Goal: Task Accomplishment & Management: Manage account settings

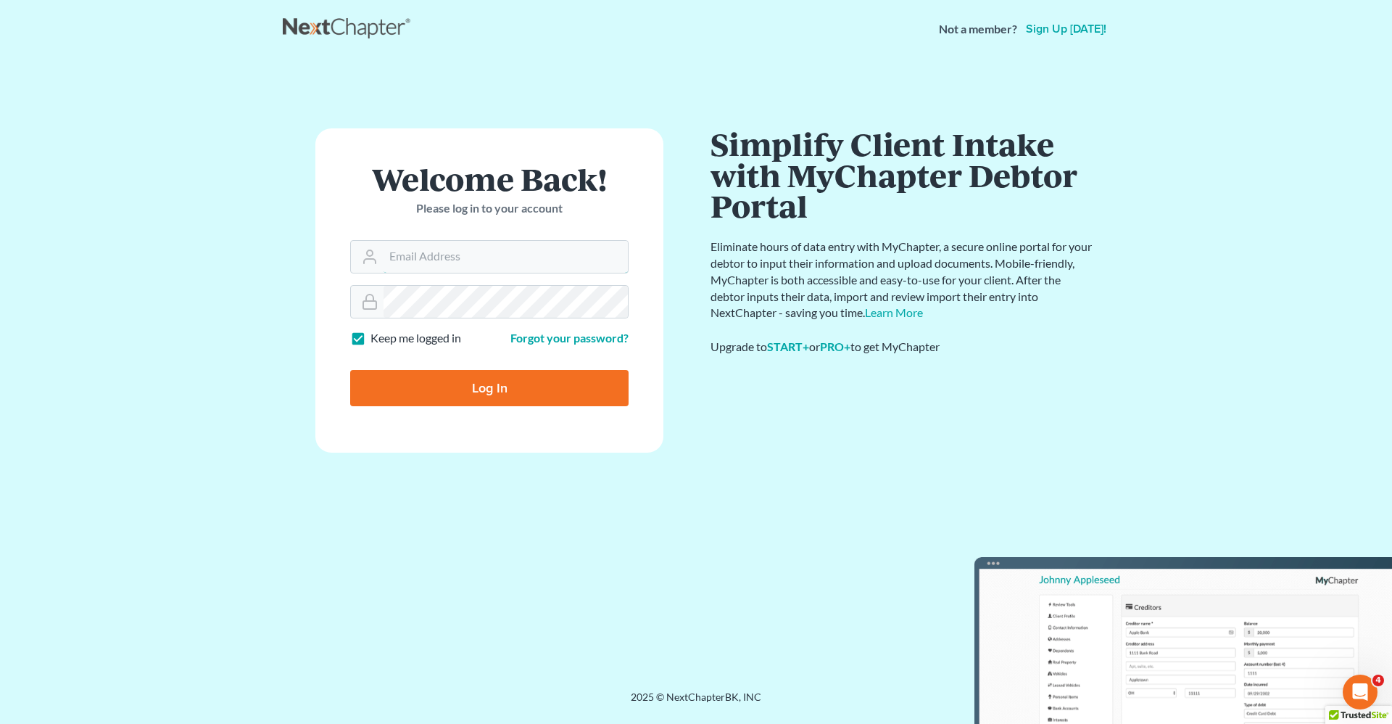
type input "robert.reidhaar@avenuelaw.com"
drag, startPoint x: 467, startPoint y: 387, endPoint x: 458, endPoint y: 381, distance: 11.5
click at [465, 390] on input "Log In" at bounding box center [489, 388] width 278 height 36
type input "Thinking..."
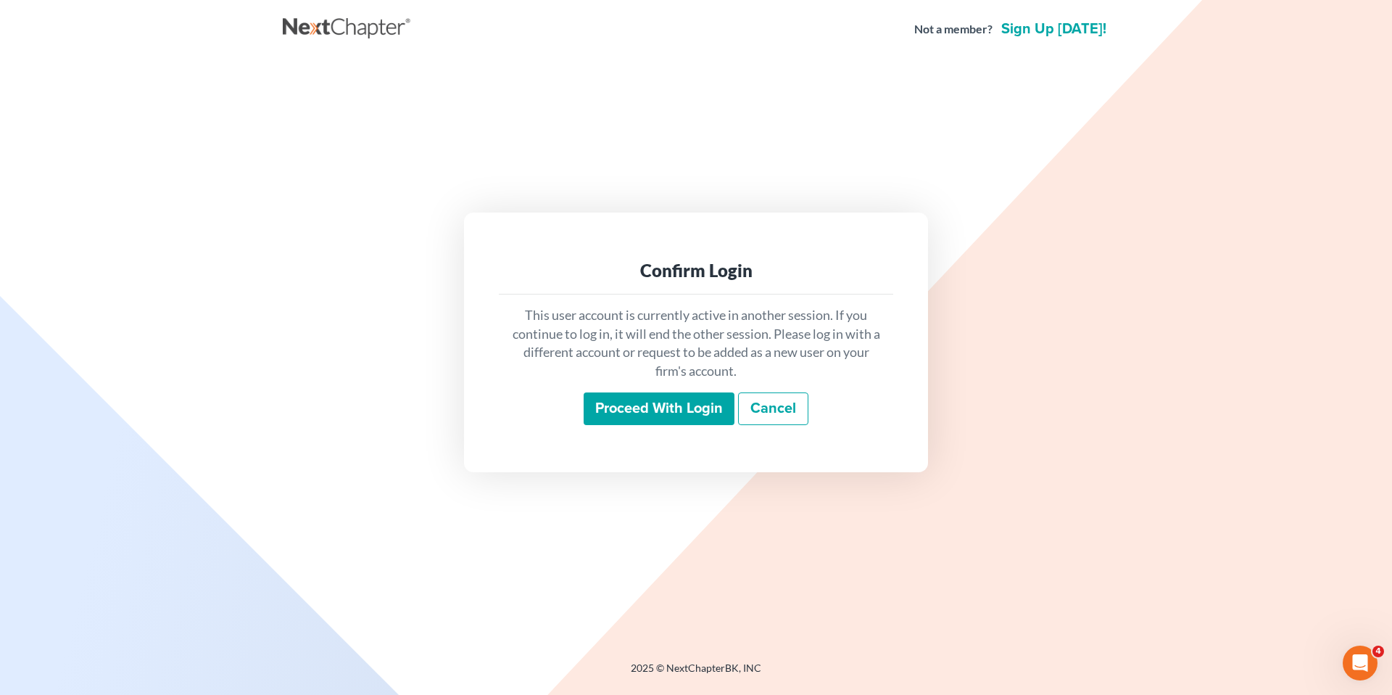
drag, startPoint x: 666, startPoint y: 405, endPoint x: 430, endPoint y: 378, distance: 237.3
click at [663, 405] on input "Proceed with login" at bounding box center [659, 408] width 151 height 33
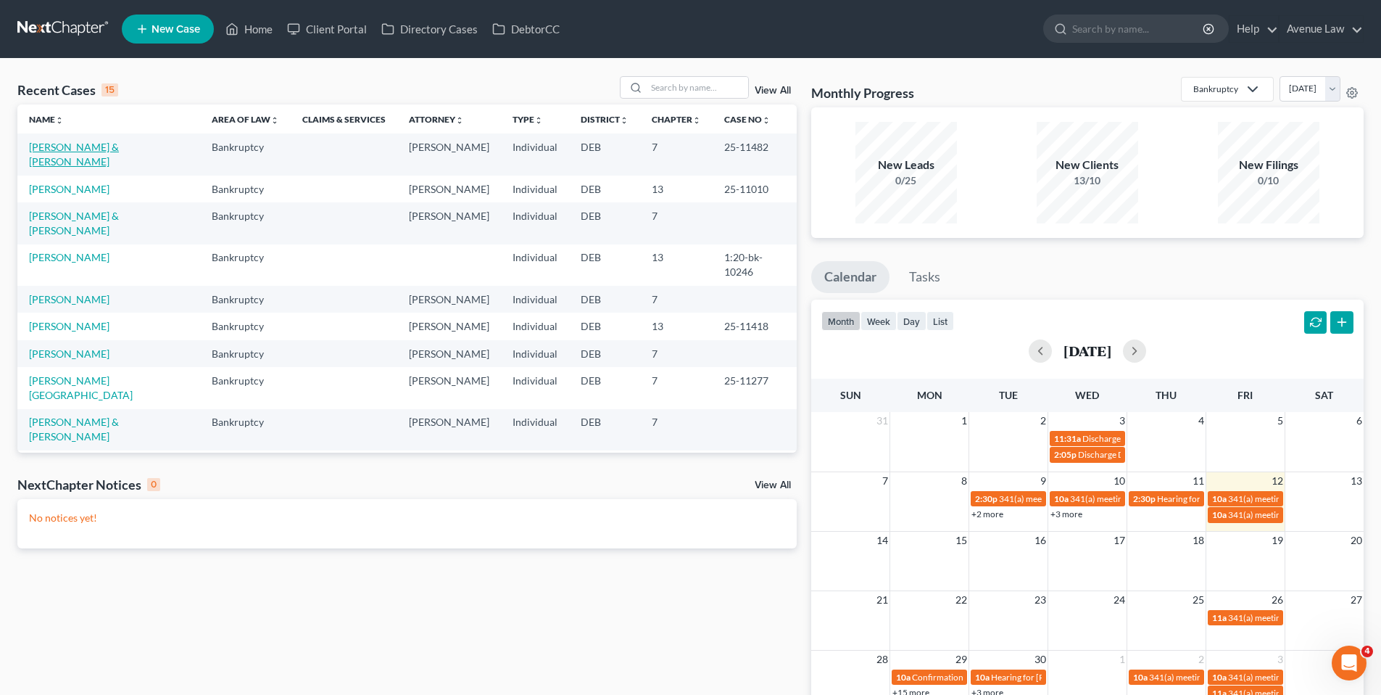
click at [85, 144] on link "[PERSON_NAME] & [PERSON_NAME]" at bounding box center [74, 154] width 90 height 27
select select "0"
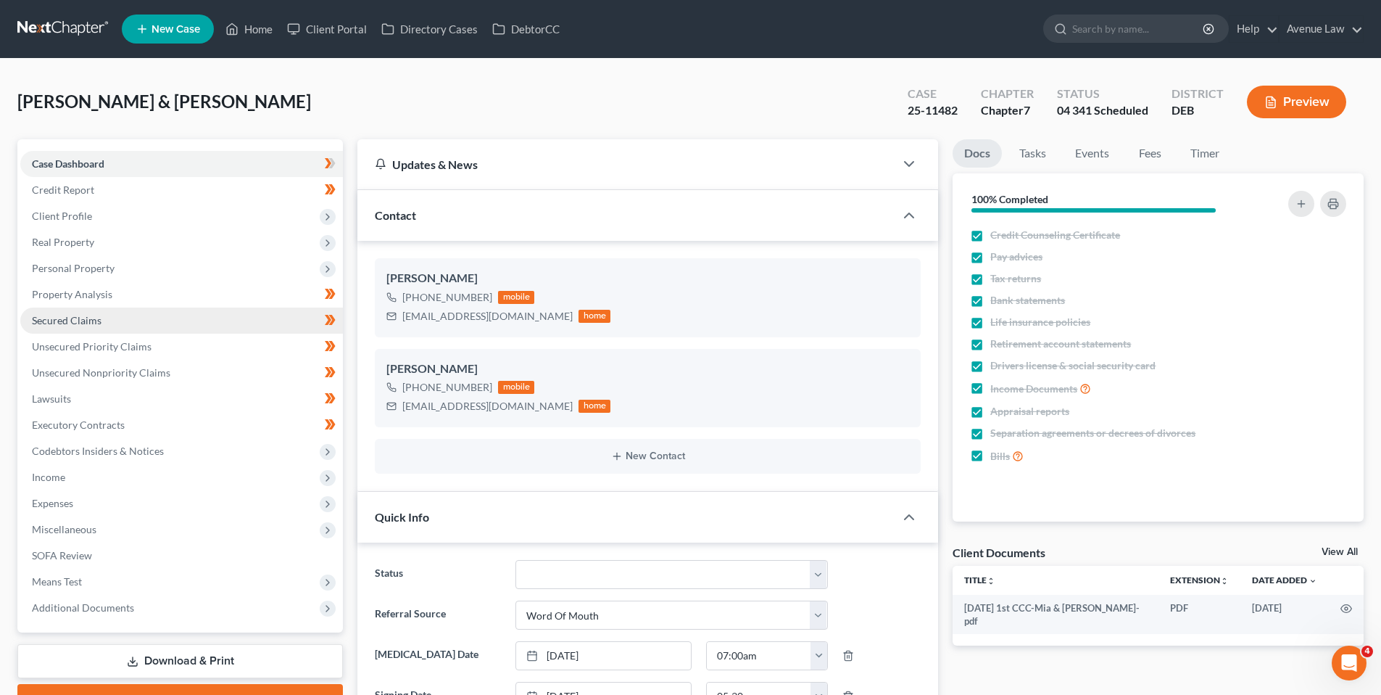
click at [64, 323] on span "Secured Claims" at bounding box center [67, 320] width 70 height 12
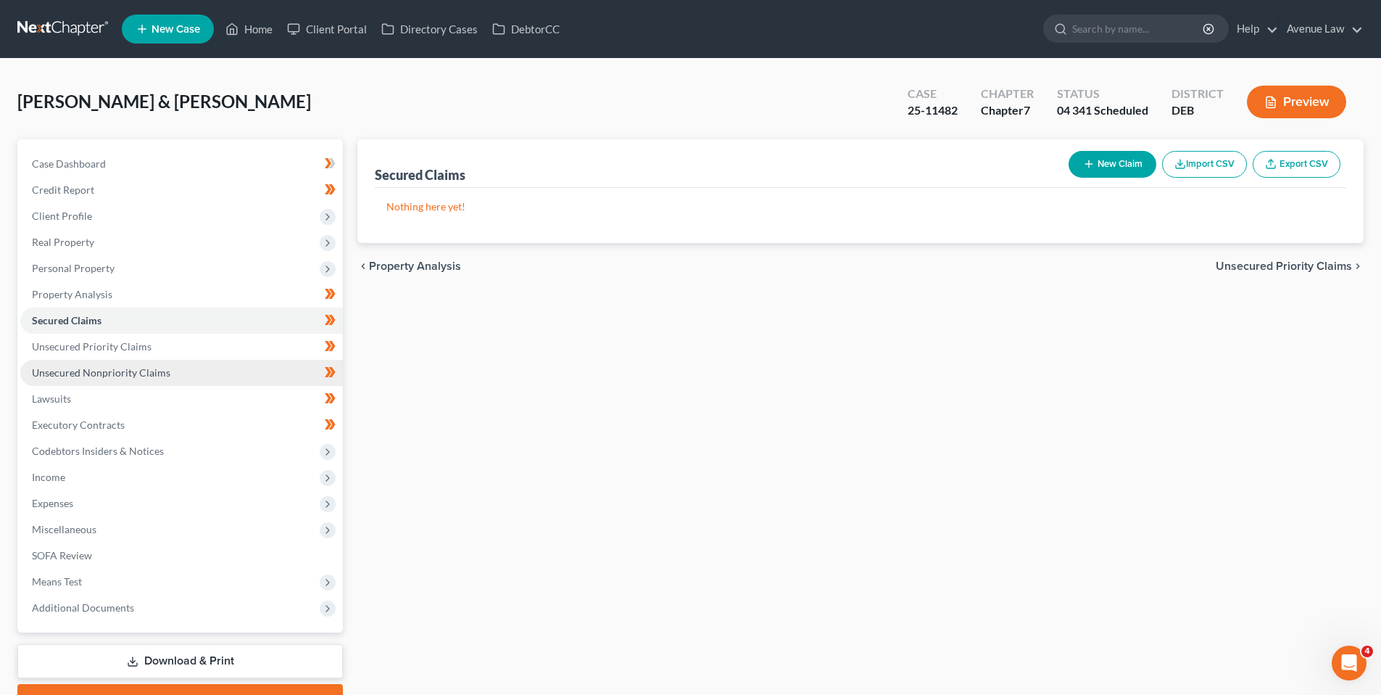
click at [139, 370] on span "Unsecured Nonpriority Claims" at bounding box center [101, 372] width 139 height 12
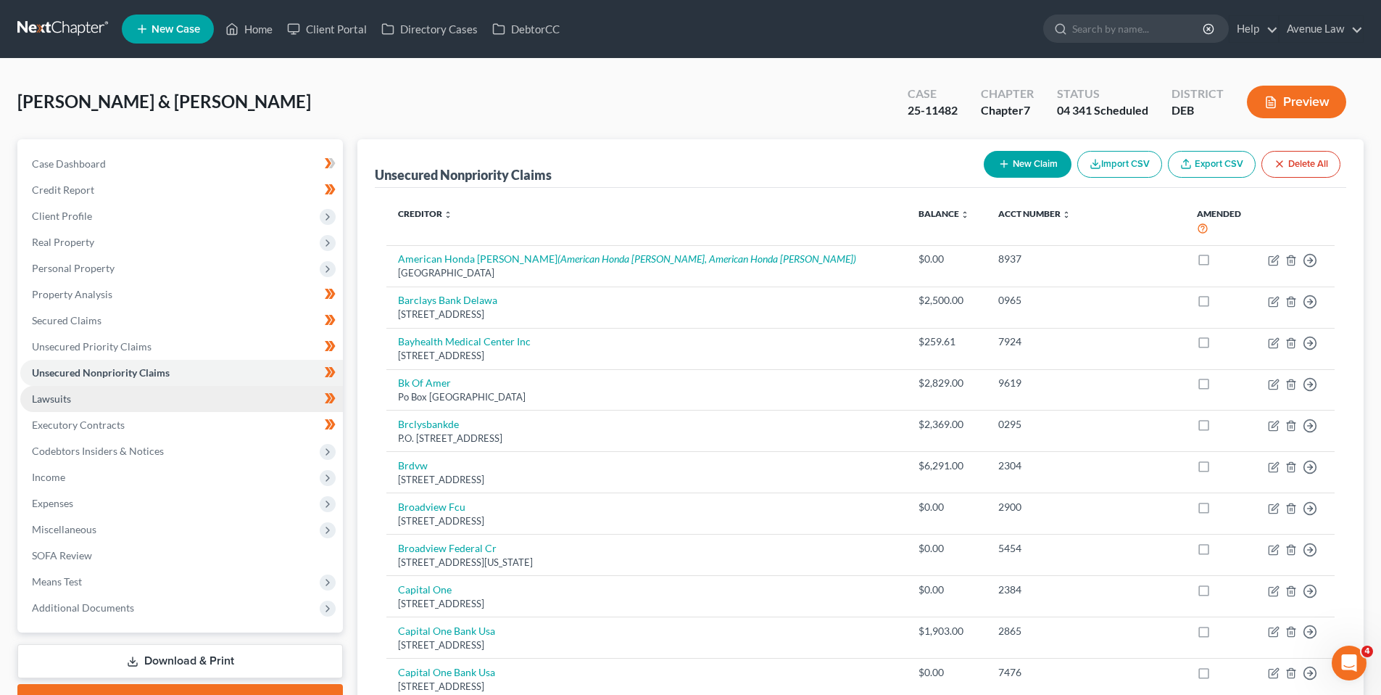
click at [67, 395] on span "Lawsuits" at bounding box center [51, 398] width 39 height 12
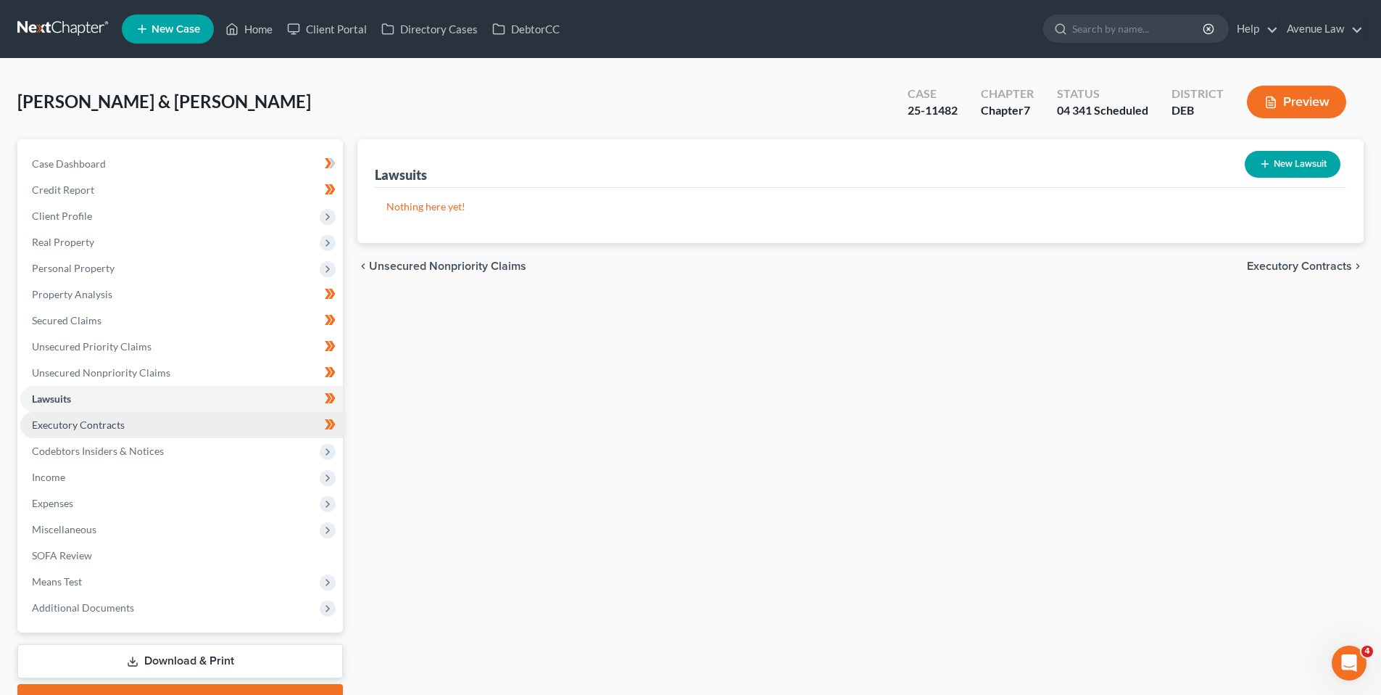
click at [87, 421] on span "Executory Contracts" at bounding box center [78, 424] width 93 height 12
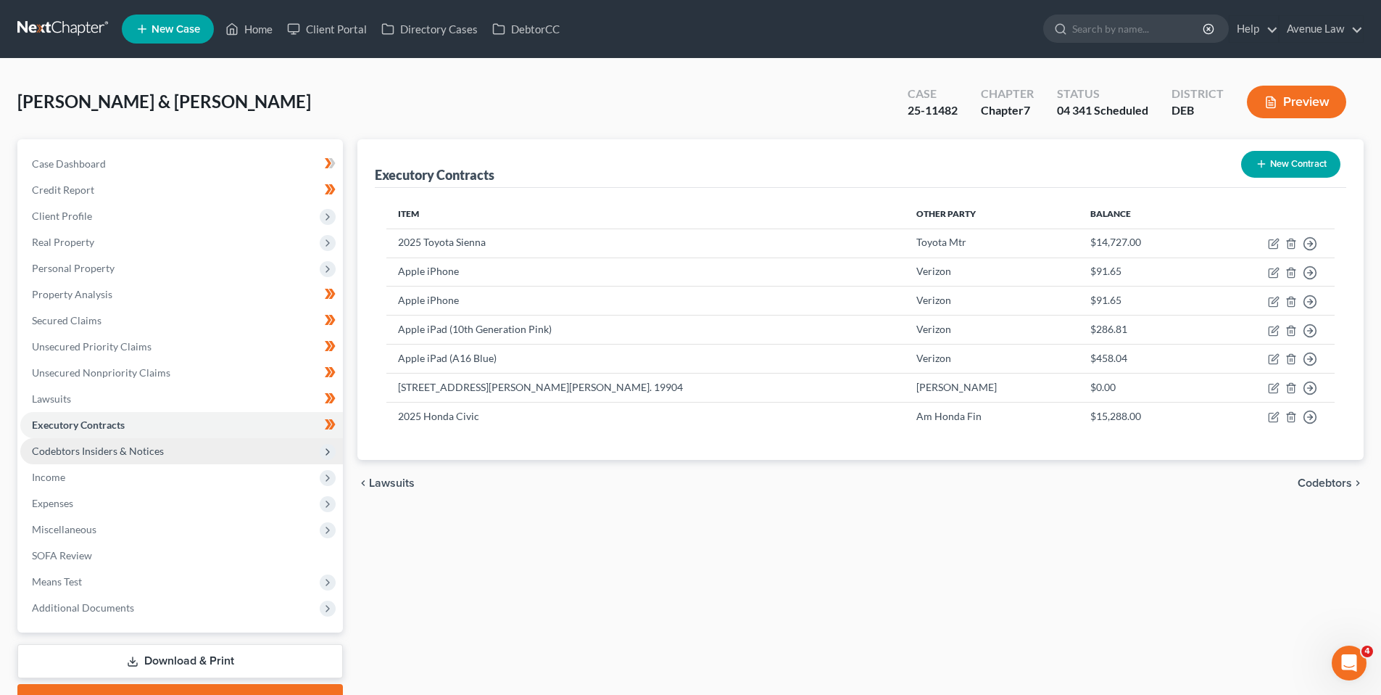
click at [82, 447] on span "Codebtors Insiders & Notices" at bounding box center [98, 451] width 132 height 12
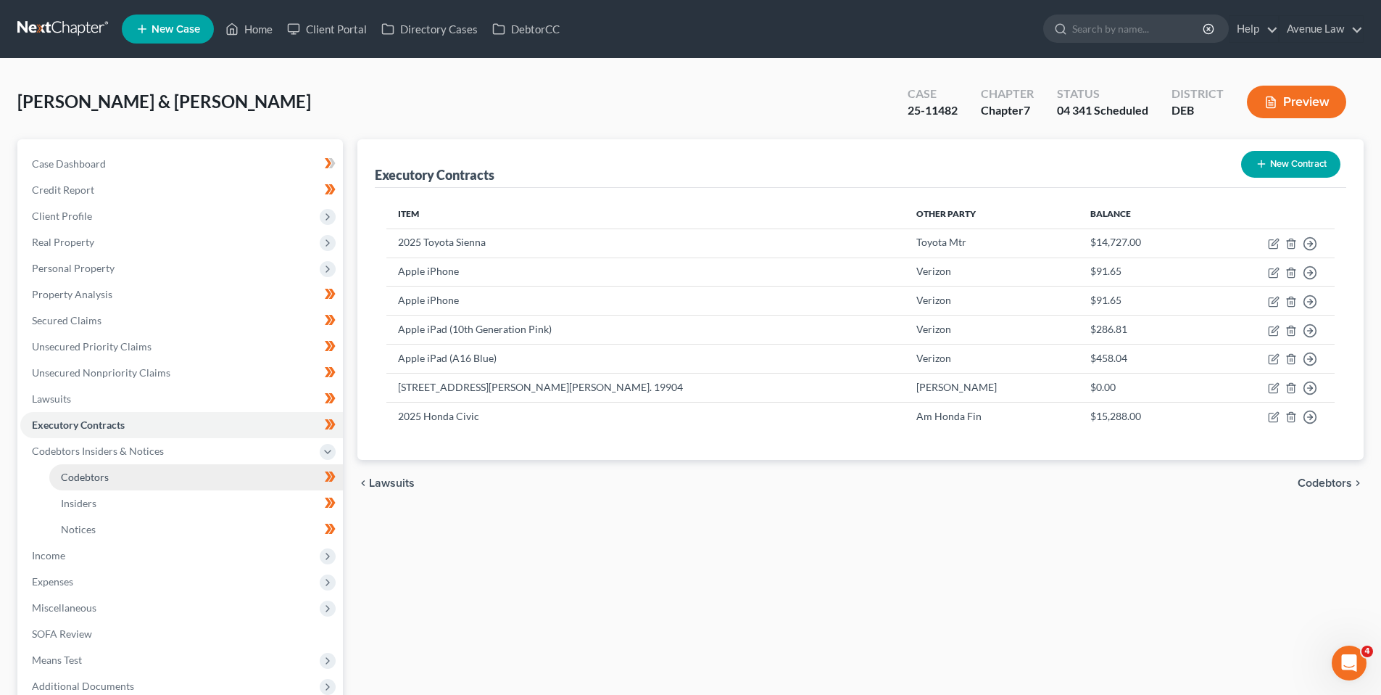
click at [93, 474] on span "Codebtors" at bounding box center [85, 477] width 48 height 12
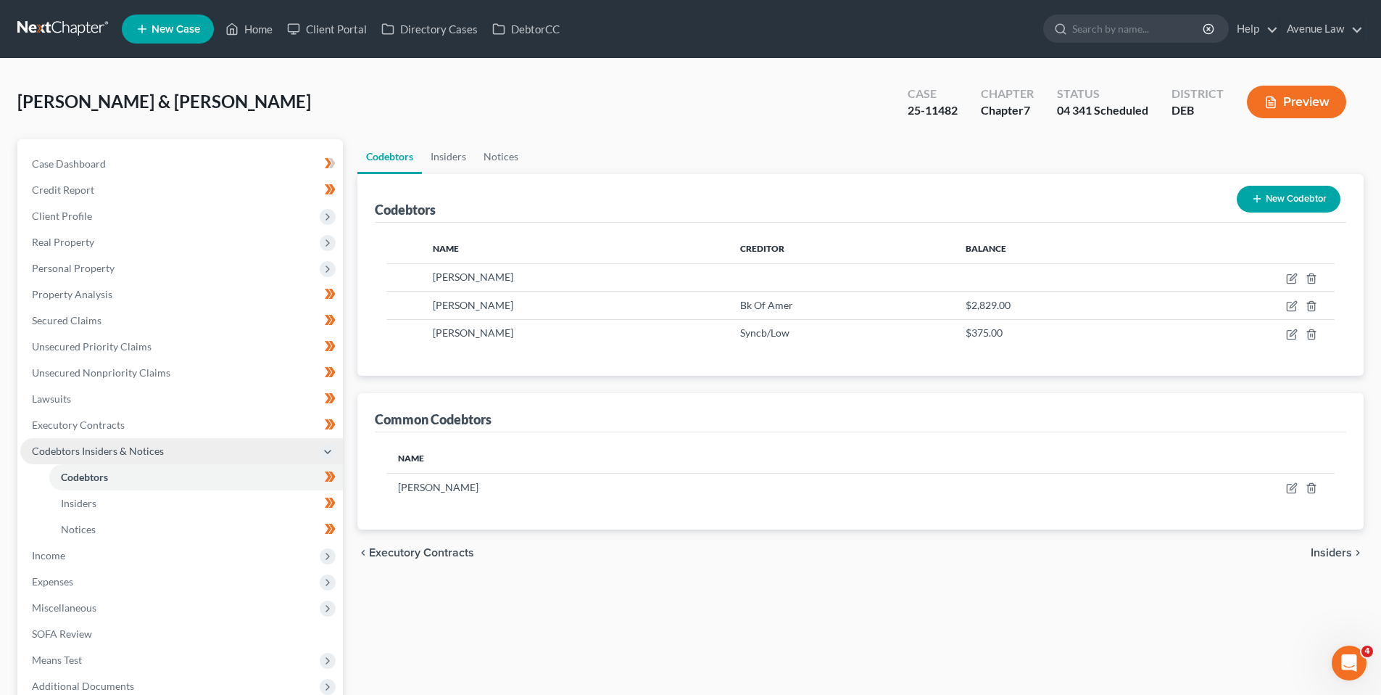
click at [87, 451] on span "Codebtors Insiders & Notices" at bounding box center [98, 451] width 132 height 12
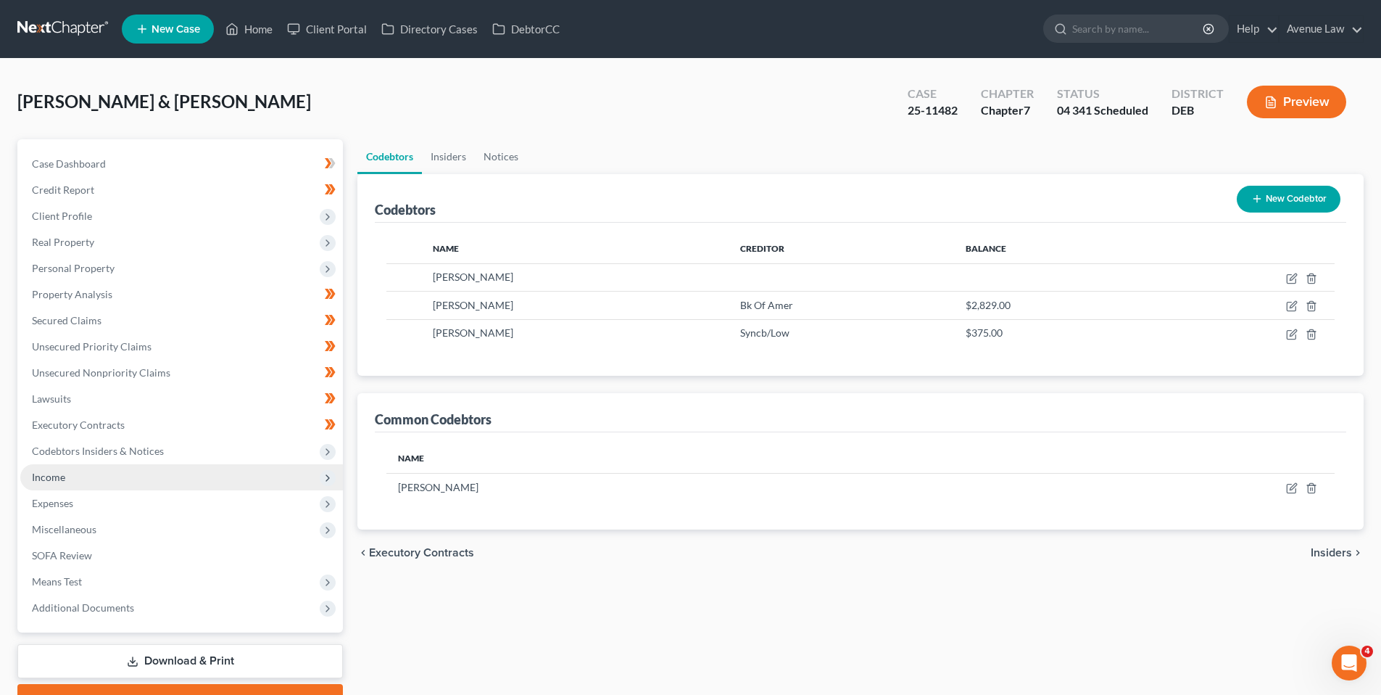
click at [55, 477] on span "Income" at bounding box center [48, 477] width 33 height 12
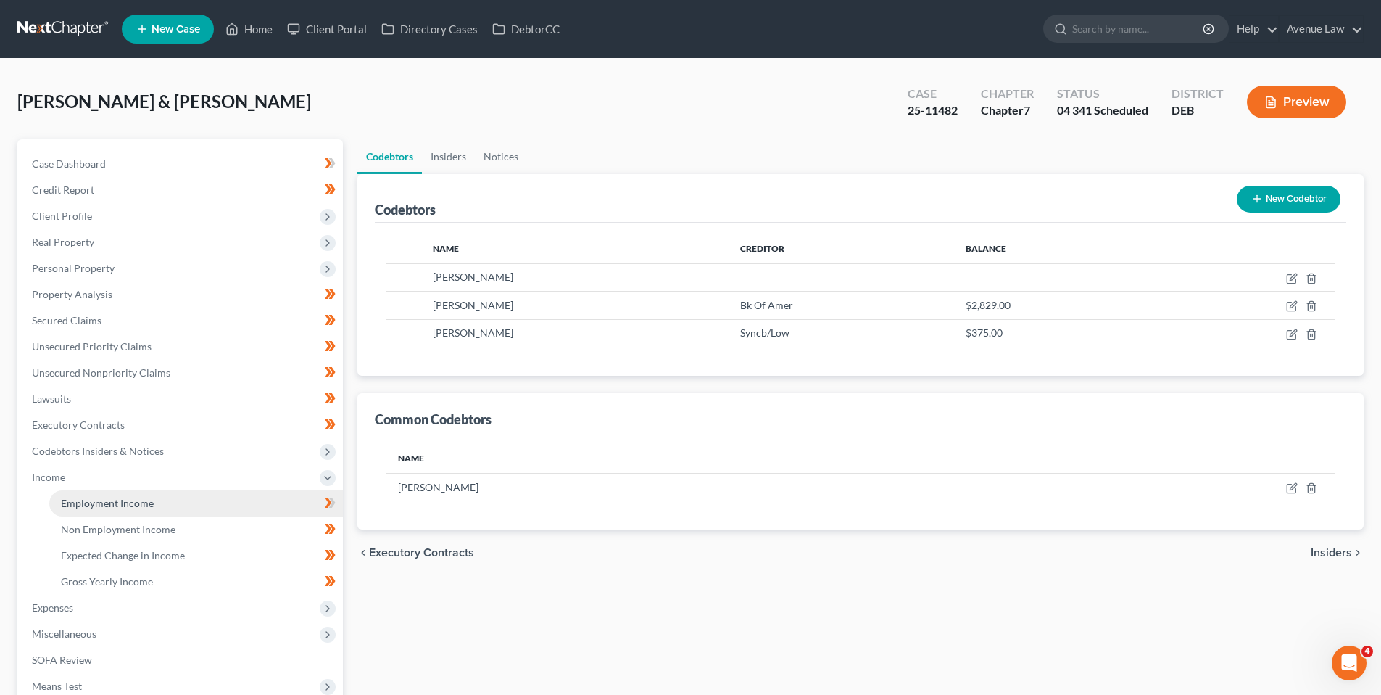
click at [75, 497] on span "Employment Income" at bounding box center [107, 503] width 93 height 12
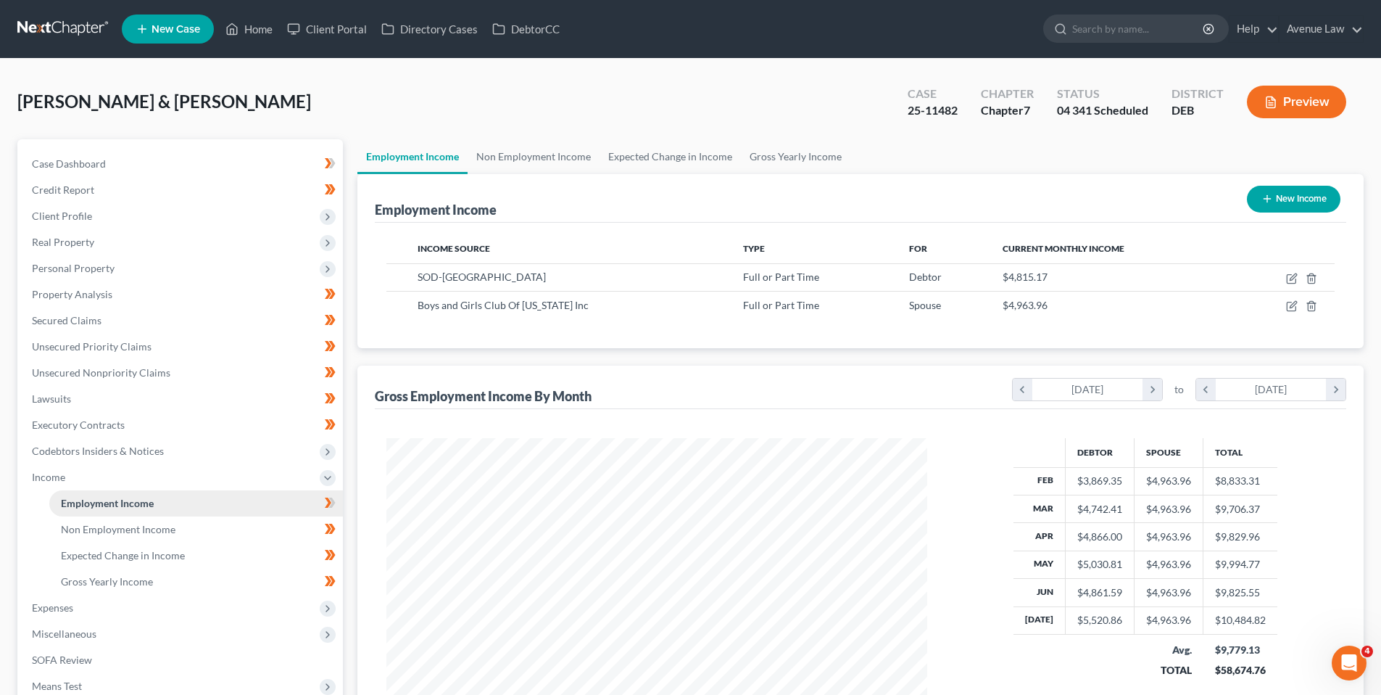
scroll to position [270, 570]
click at [326, 500] on icon at bounding box center [330, 503] width 11 height 18
click at [54, 475] on span "Income" at bounding box center [48, 477] width 33 height 12
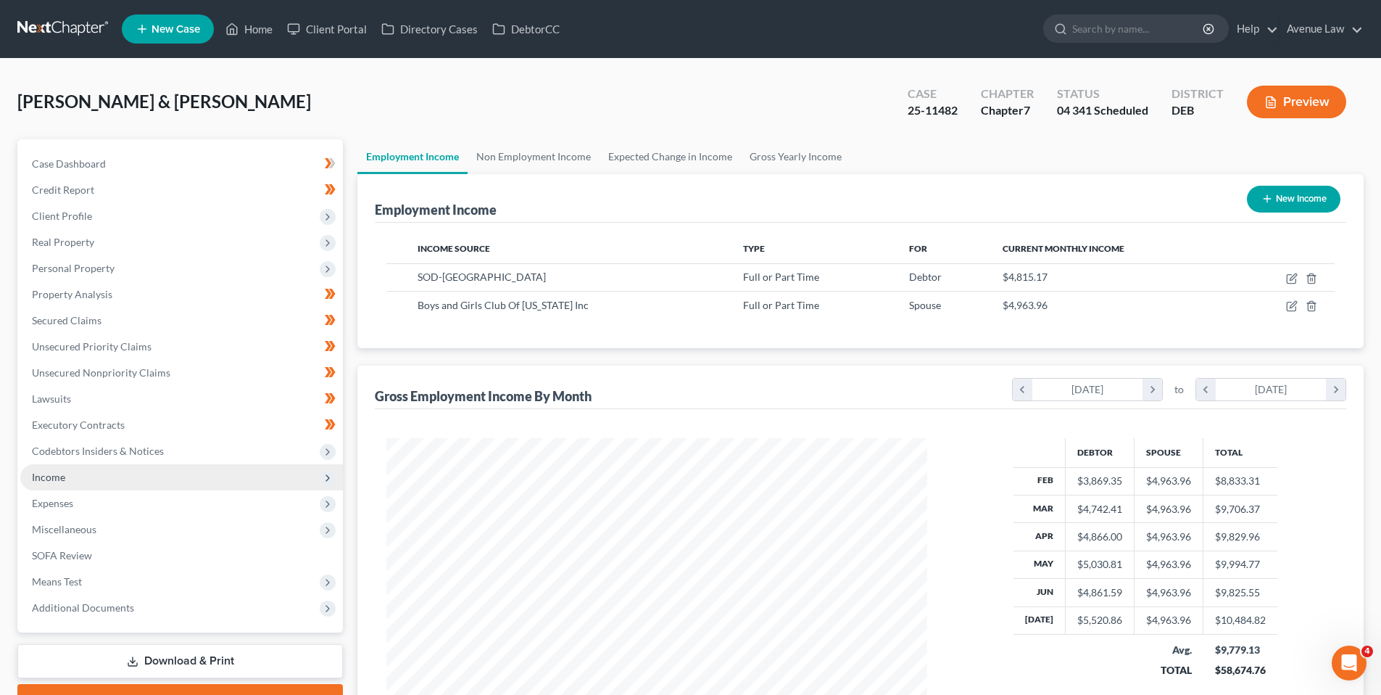
click at [57, 479] on span "Income" at bounding box center [48, 477] width 33 height 12
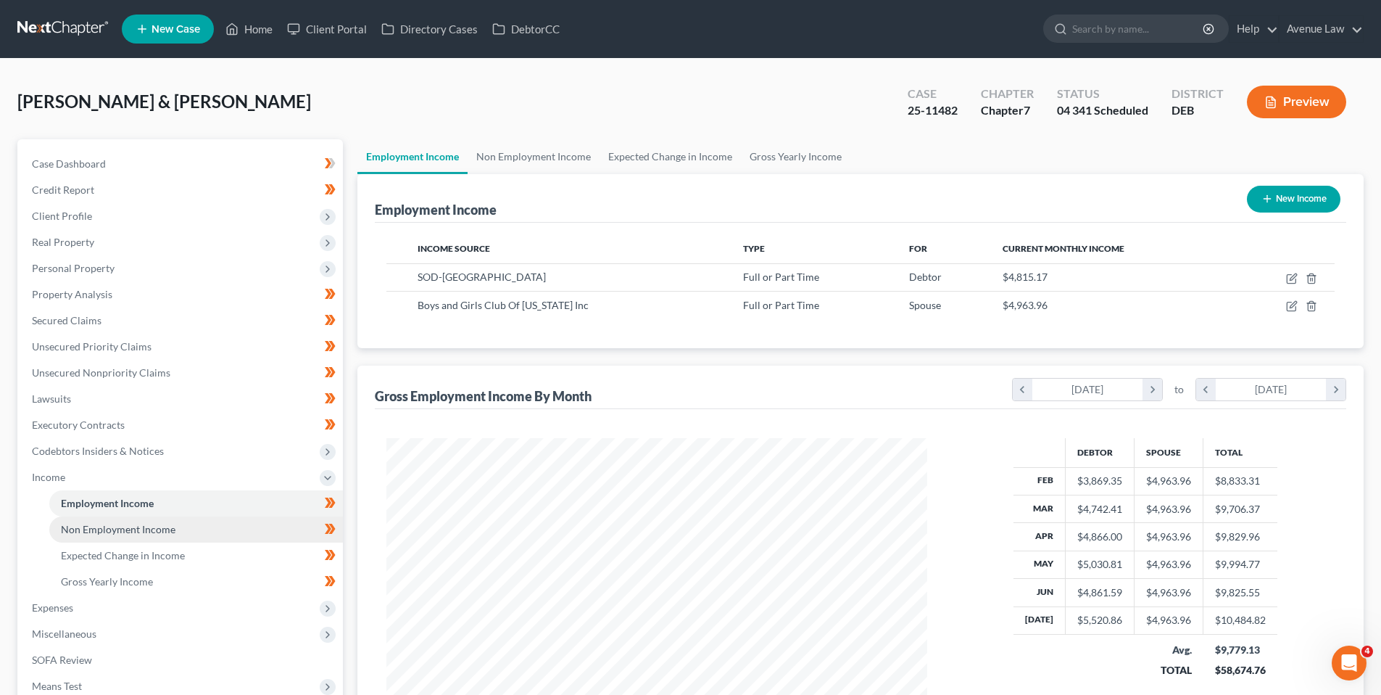
click at [91, 525] on span "Non Employment Income" at bounding box center [118, 529] width 115 height 12
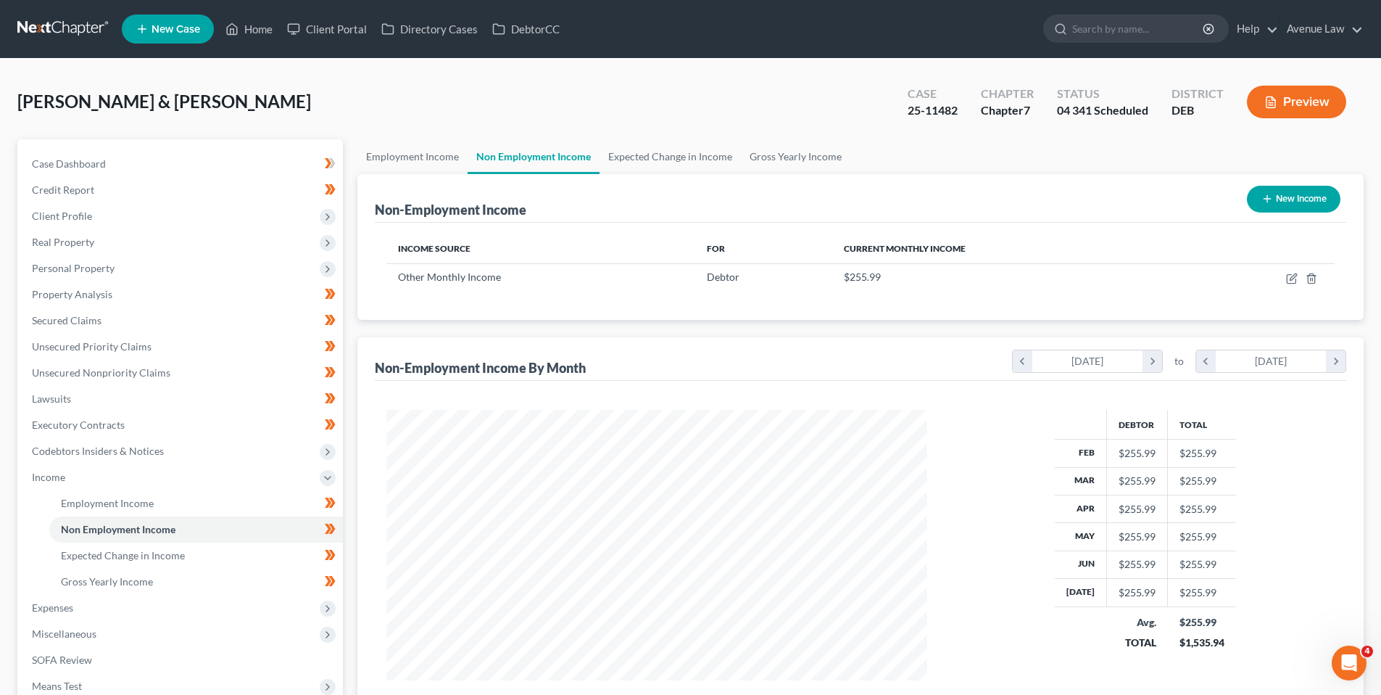
scroll to position [270, 570]
click at [49, 472] on span "Income" at bounding box center [48, 477] width 33 height 12
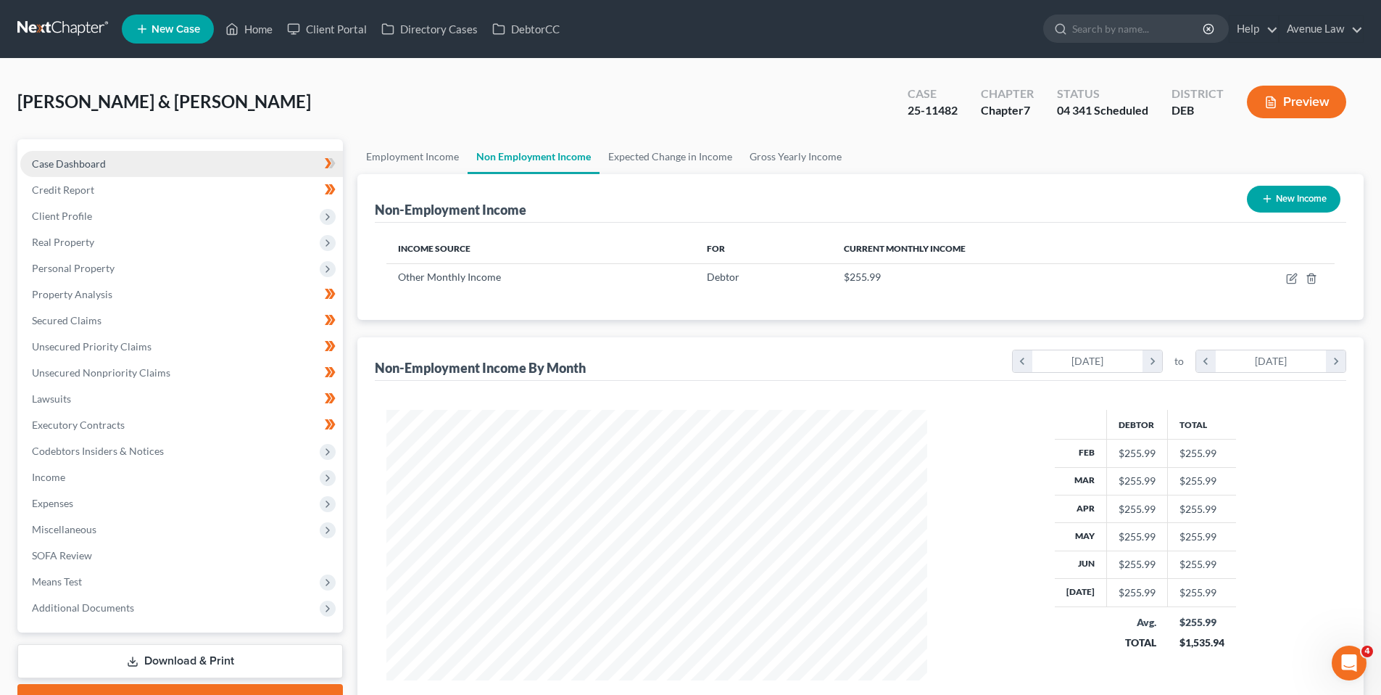
click at [54, 160] on span "Case Dashboard" at bounding box center [69, 163] width 74 height 12
select select "0"
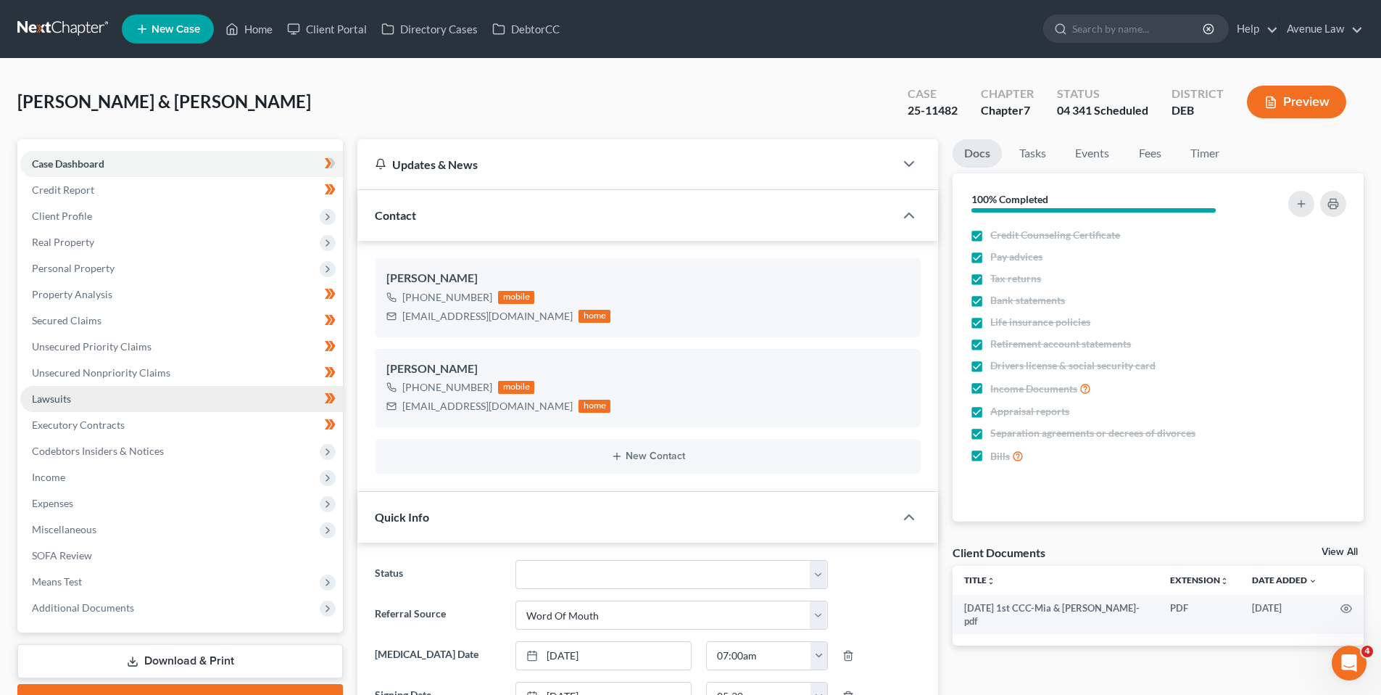
click at [57, 400] on span "Lawsuits" at bounding box center [51, 398] width 39 height 12
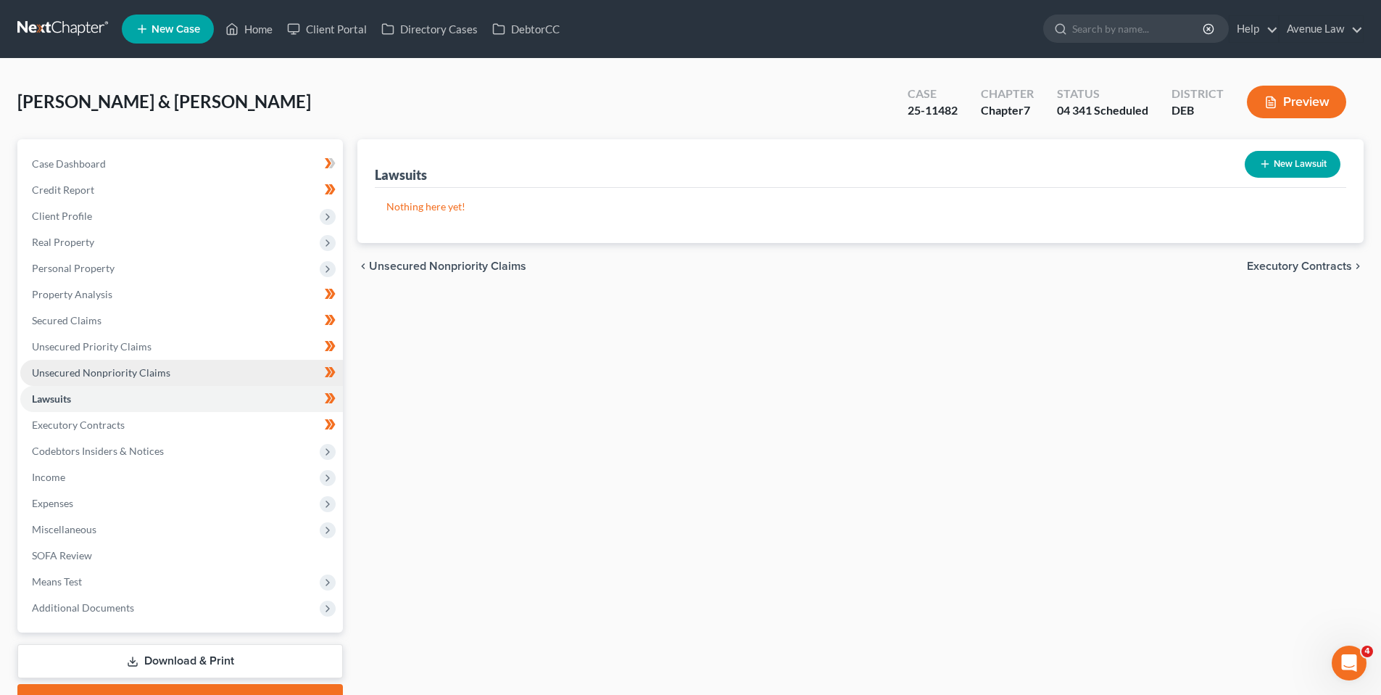
click at [70, 371] on span "Unsecured Nonpriority Claims" at bounding box center [101, 372] width 139 height 12
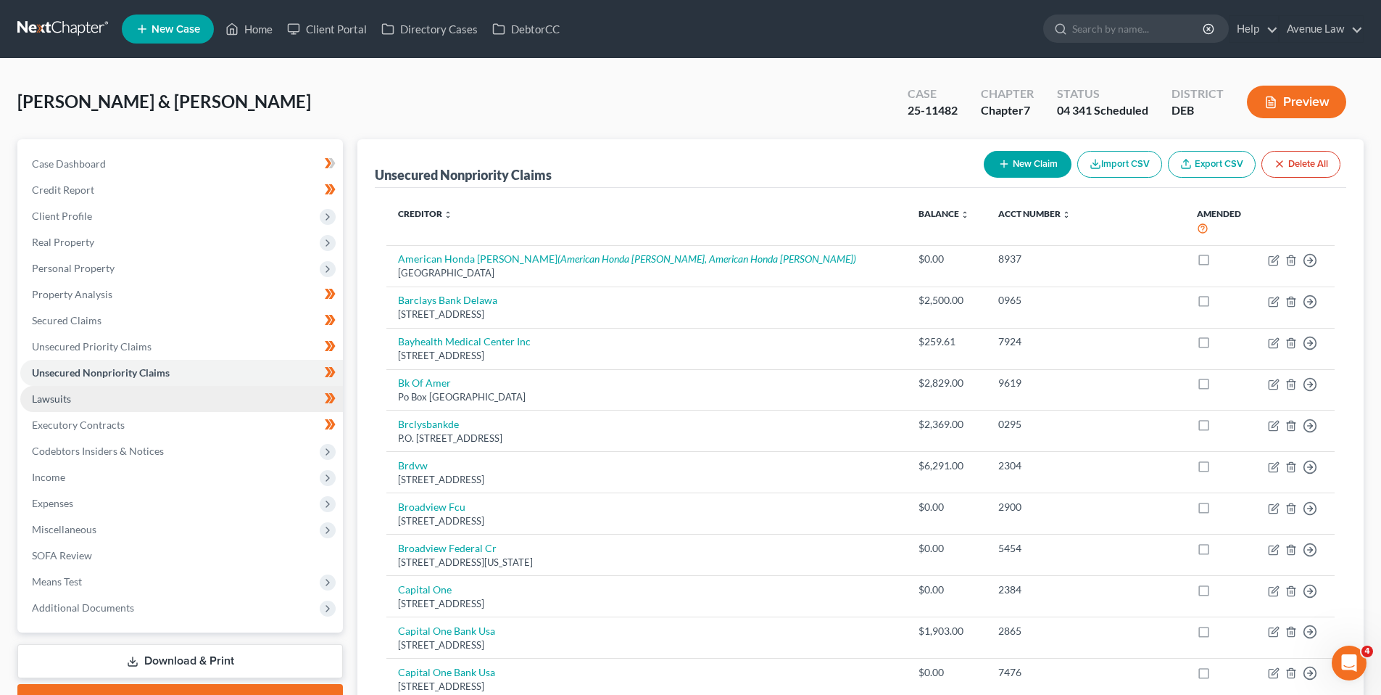
click at [54, 396] on span "Lawsuits" at bounding box center [51, 398] width 39 height 12
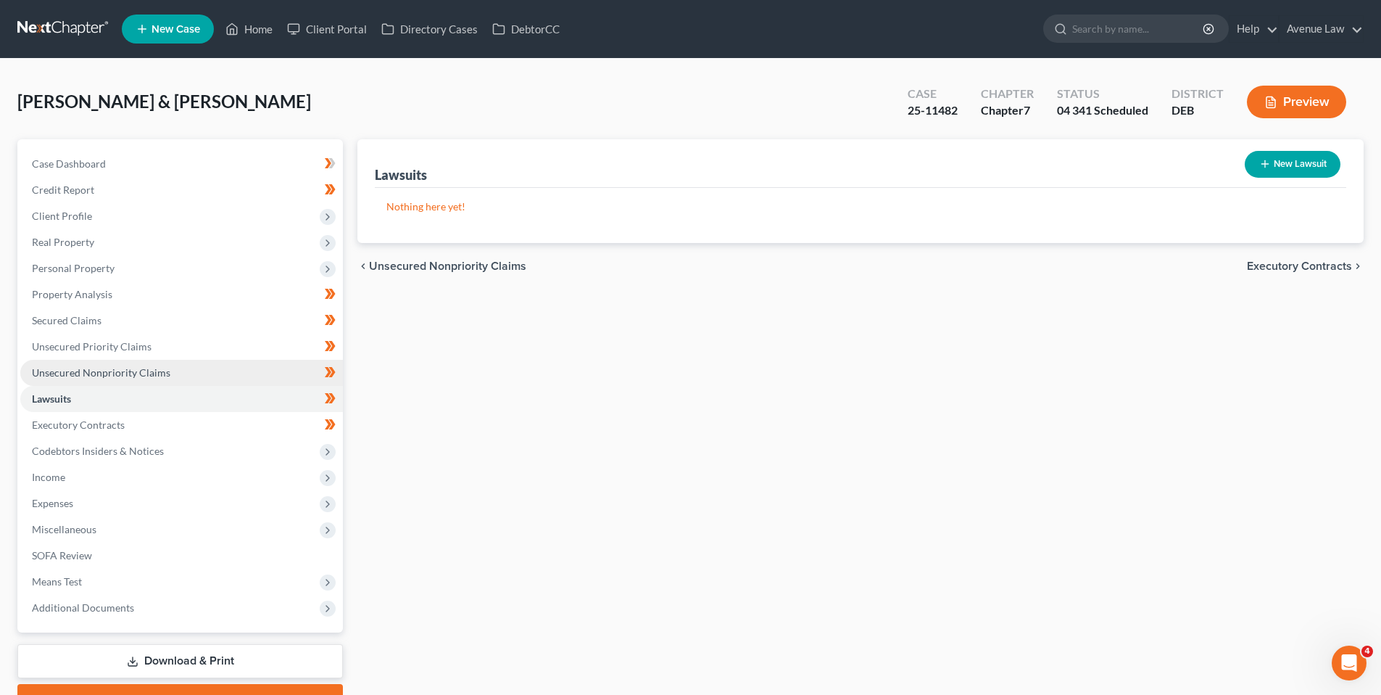
click at [107, 369] on span "Unsecured Nonpriority Claims" at bounding box center [101, 372] width 139 height 12
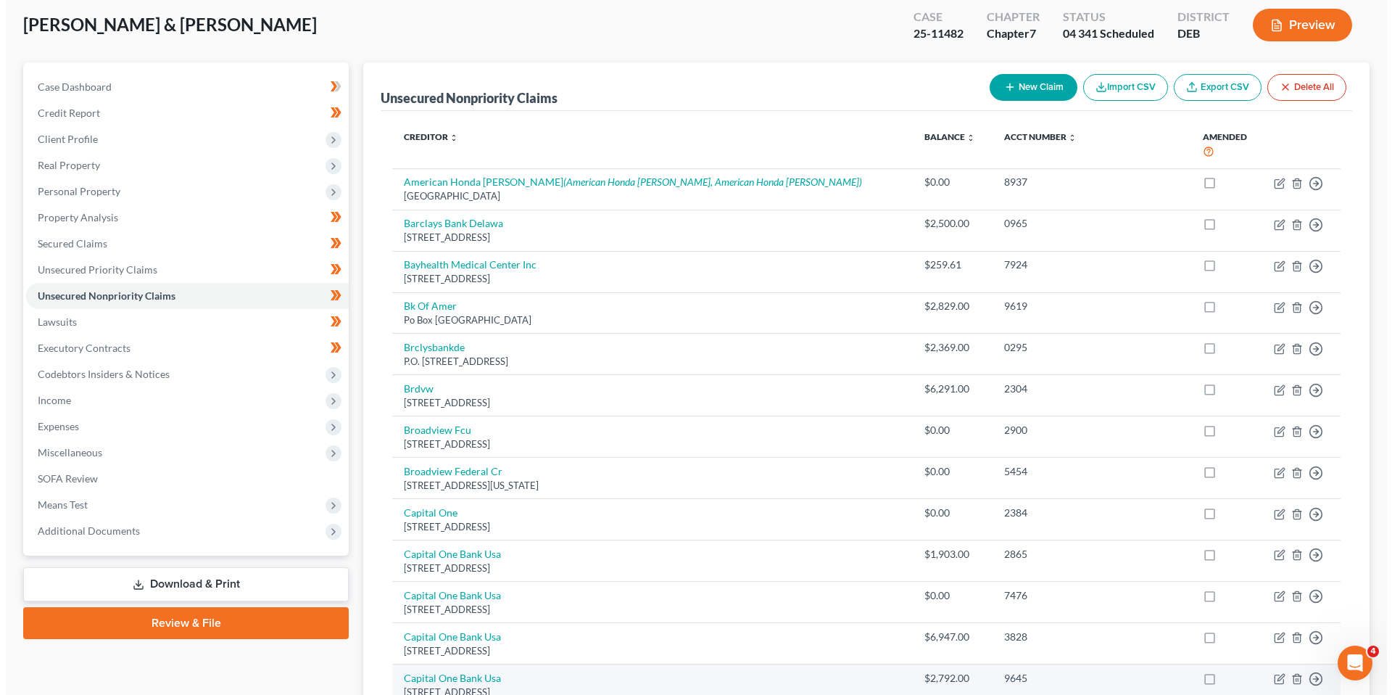
scroll to position [73, 0]
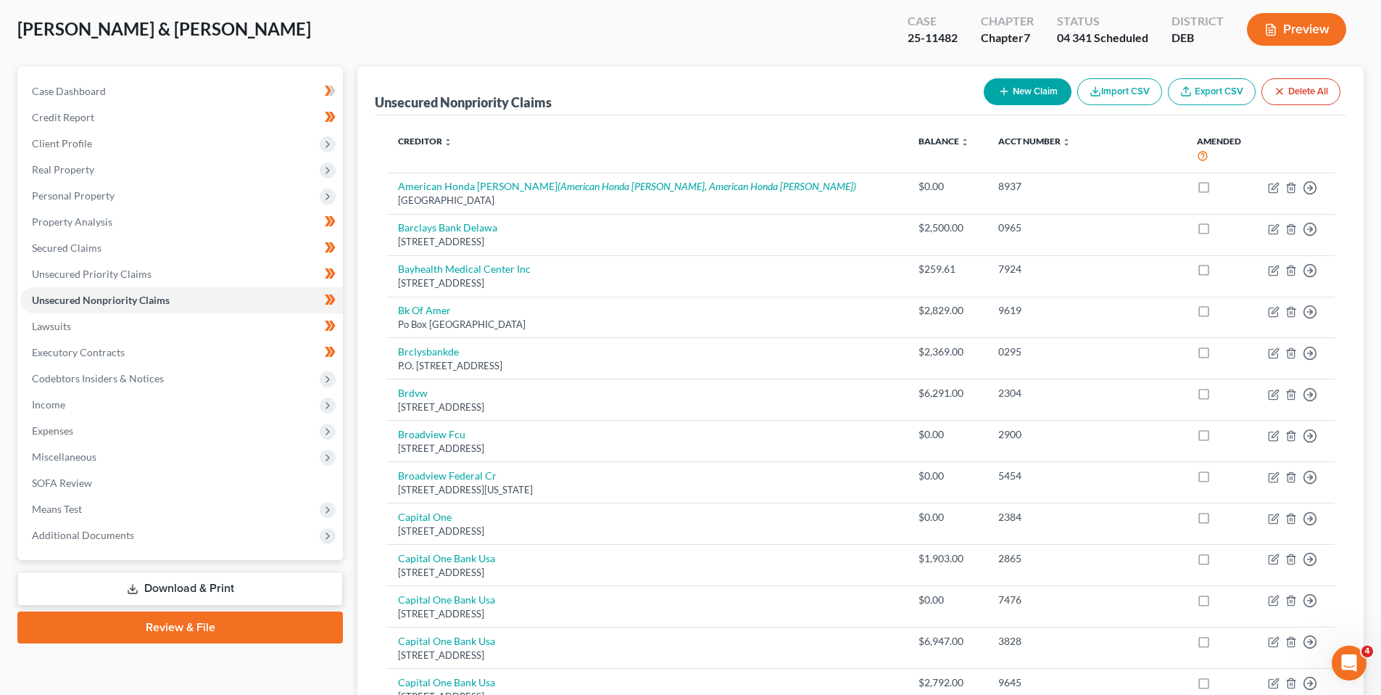
click at [1260, 28] on button "Preview" at bounding box center [1296, 29] width 99 height 33
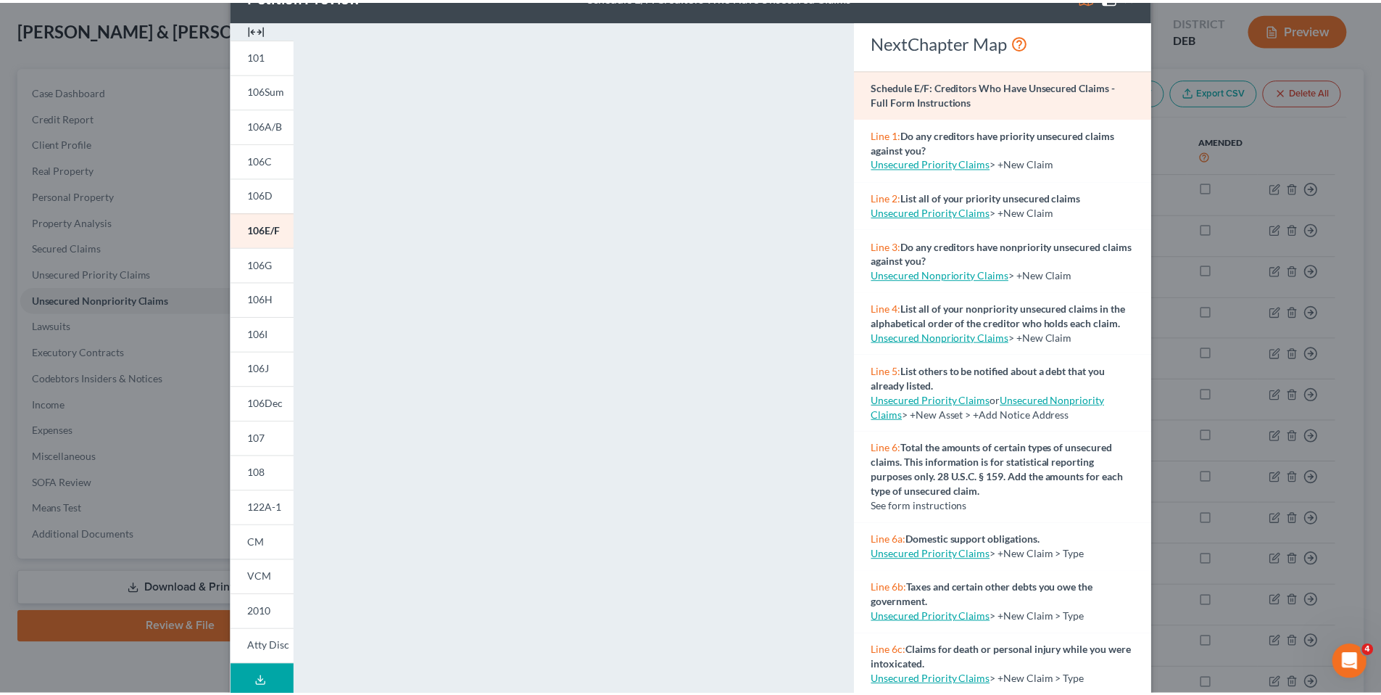
scroll to position [0, 0]
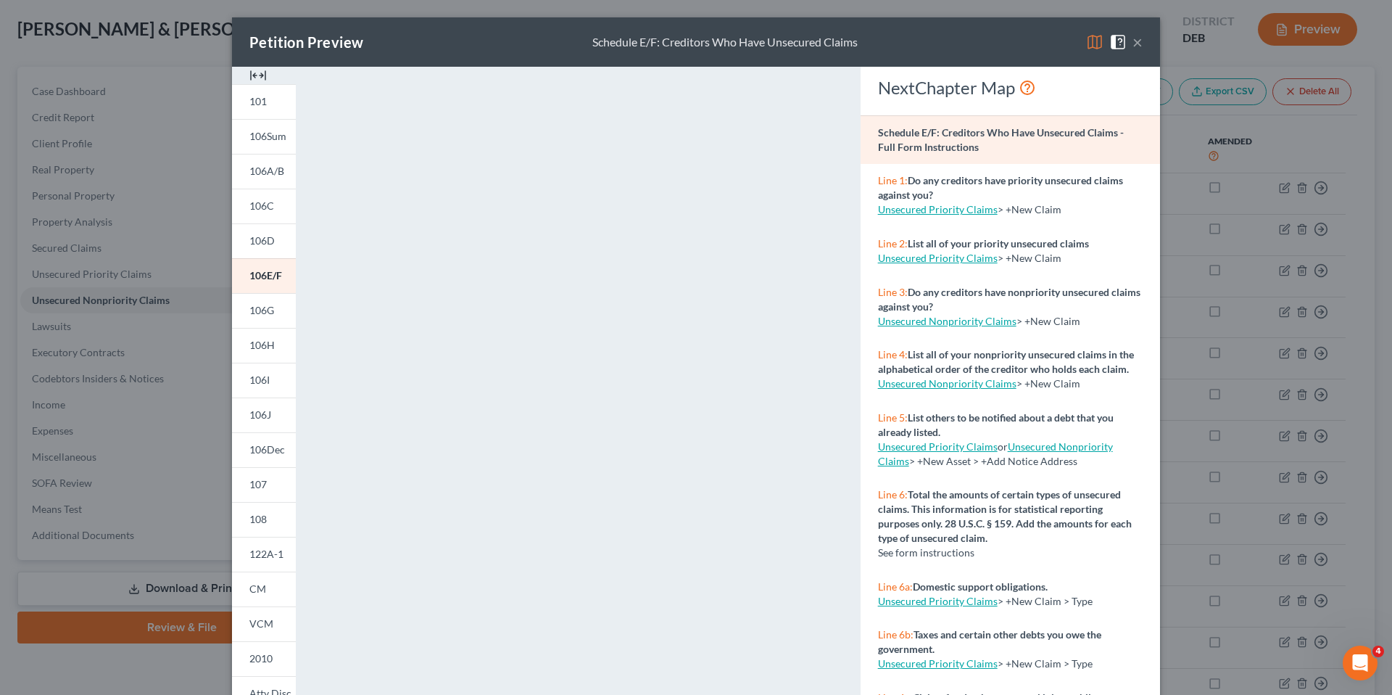
click at [1133, 40] on button "×" at bounding box center [1138, 41] width 10 height 17
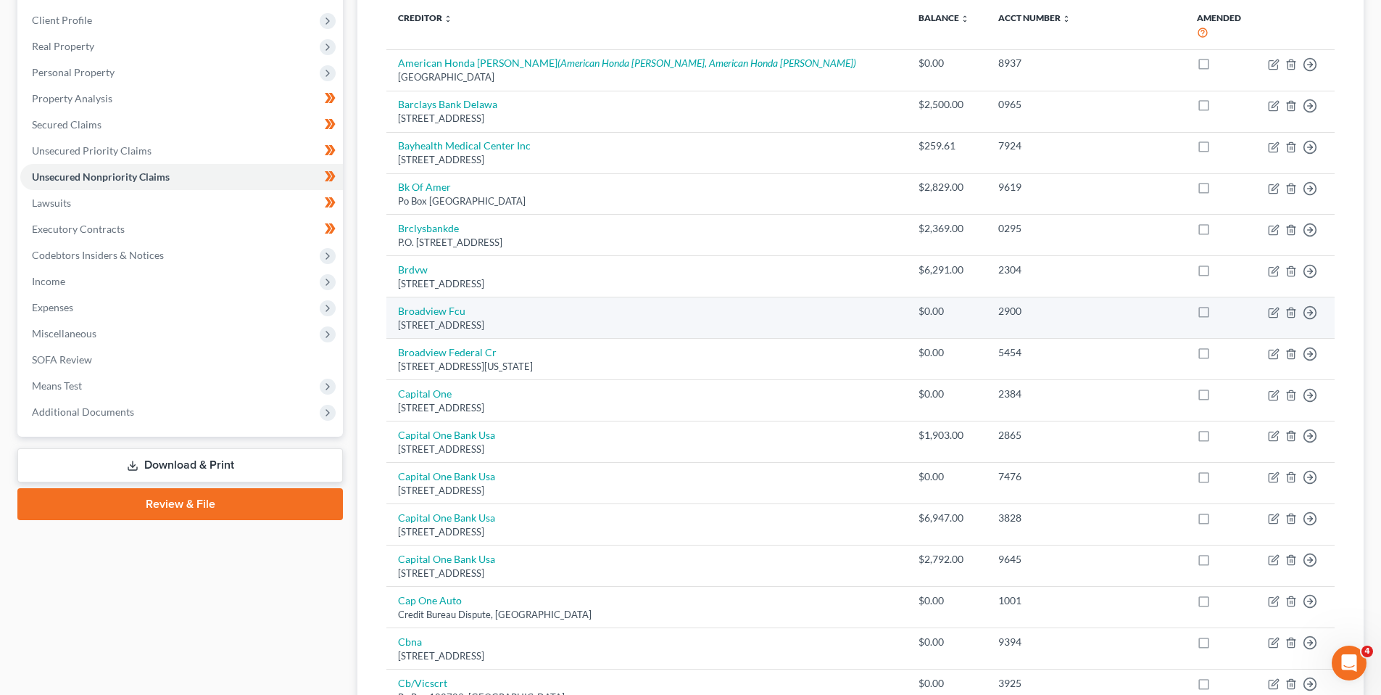
scroll to position [290, 0]
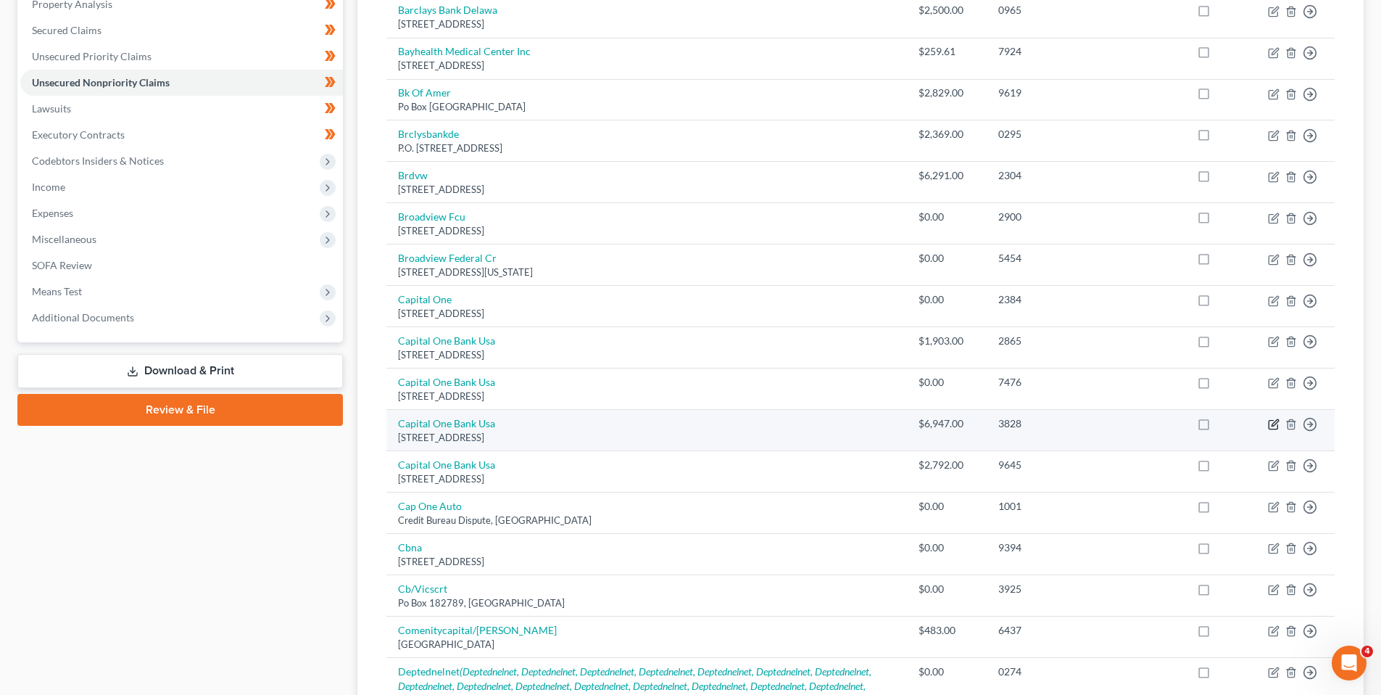
click at [1272, 423] on icon "button" at bounding box center [1274, 424] width 12 height 12
select select "46"
select select "2"
select select "0"
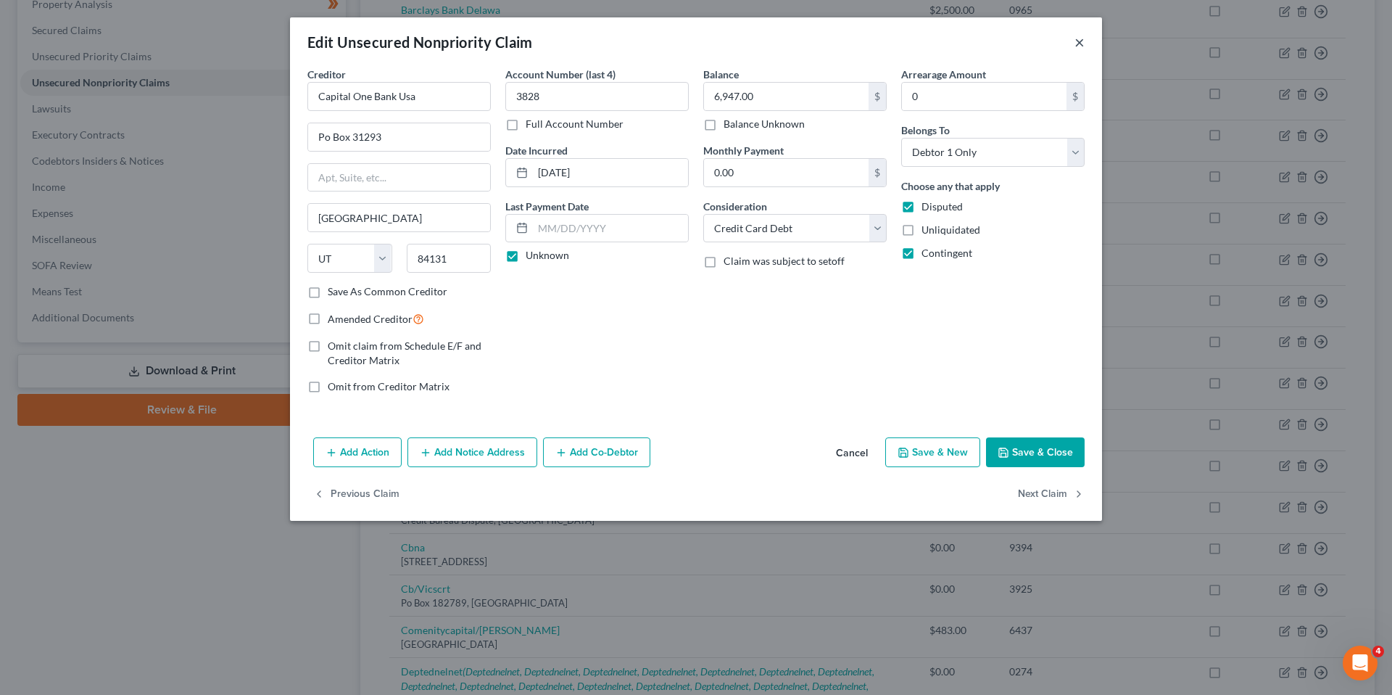
click at [1078, 44] on button "×" at bounding box center [1080, 41] width 10 height 17
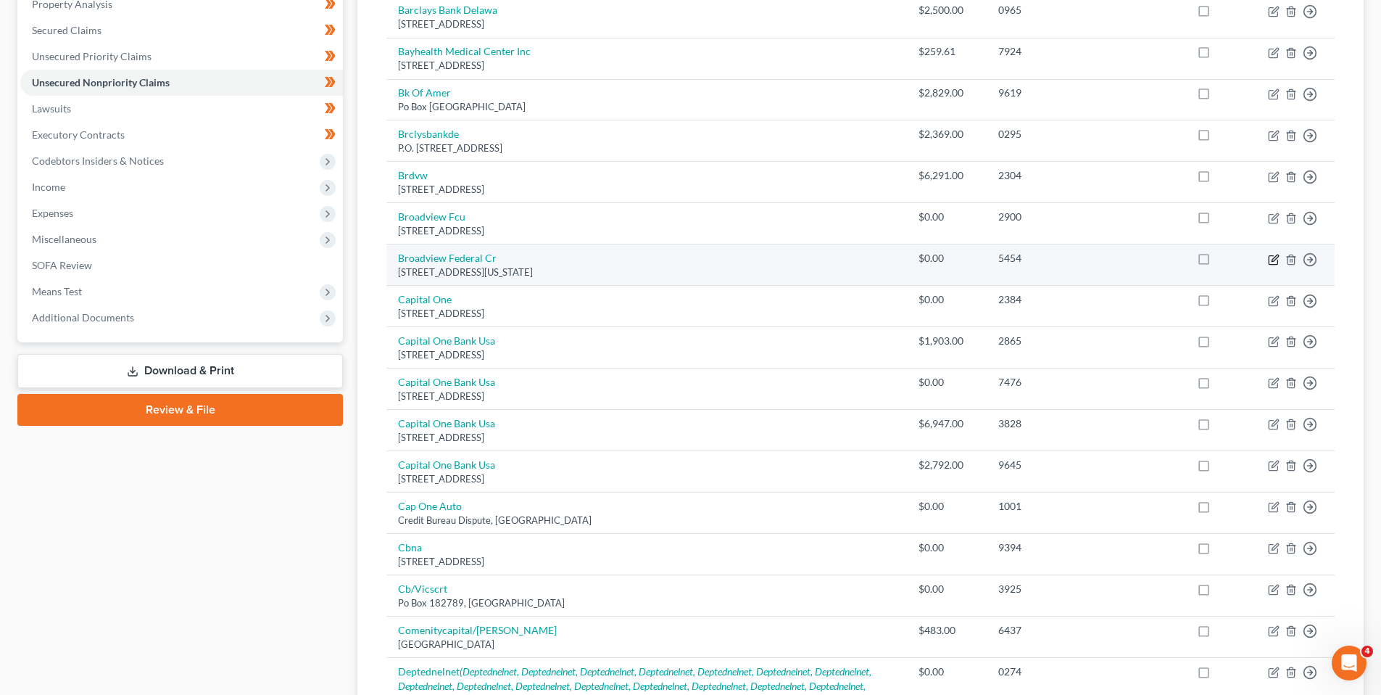
click at [1272, 257] on icon "button" at bounding box center [1274, 260] width 12 height 12
select select "35"
select select "0"
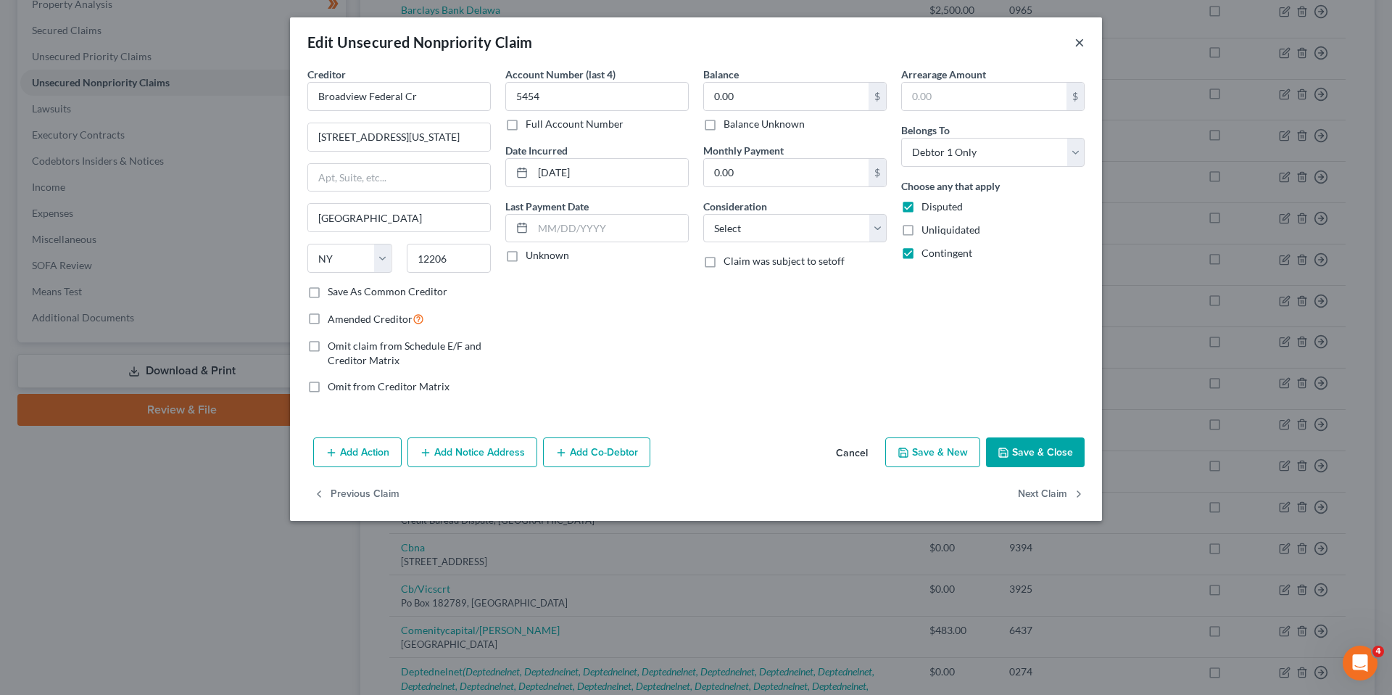
click at [1083, 44] on button "×" at bounding box center [1080, 41] width 10 height 17
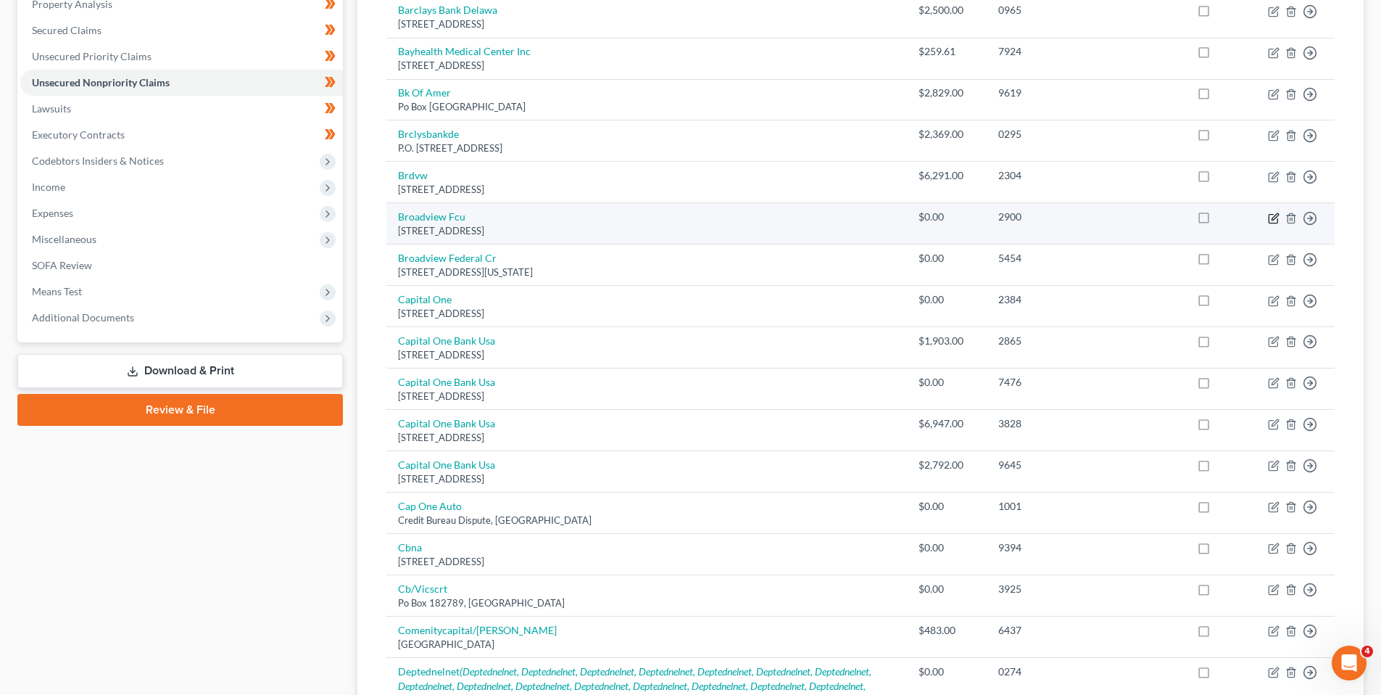
click at [1274, 215] on icon "button" at bounding box center [1274, 218] width 12 height 12
select select "35"
select select "0"
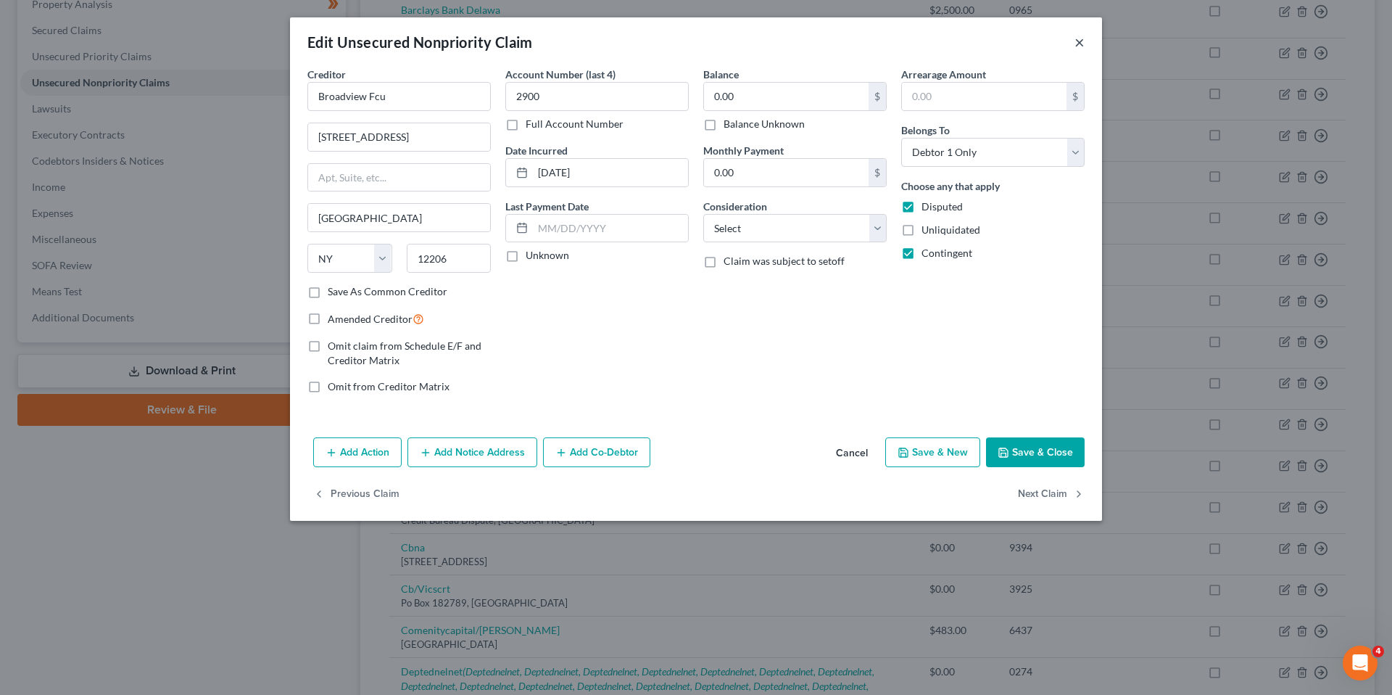
click at [1083, 44] on button "×" at bounding box center [1080, 41] width 10 height 17
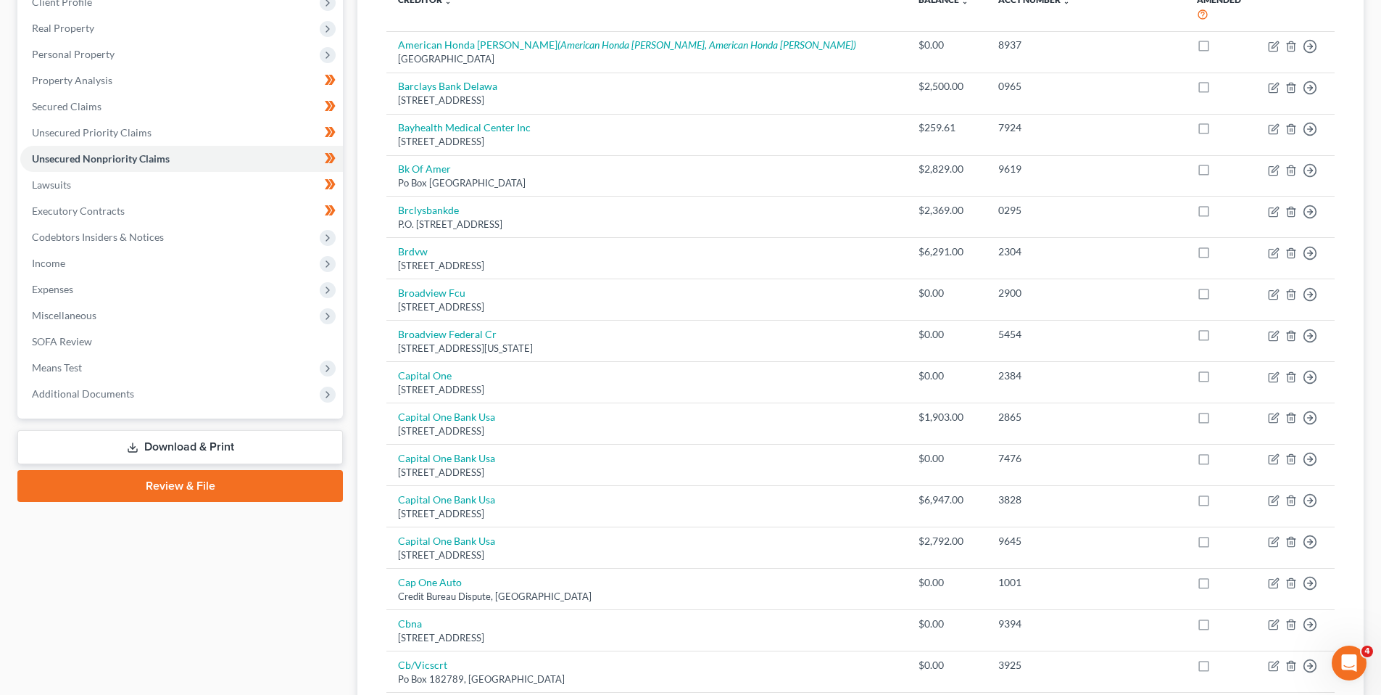
scroll to position [0, 0]
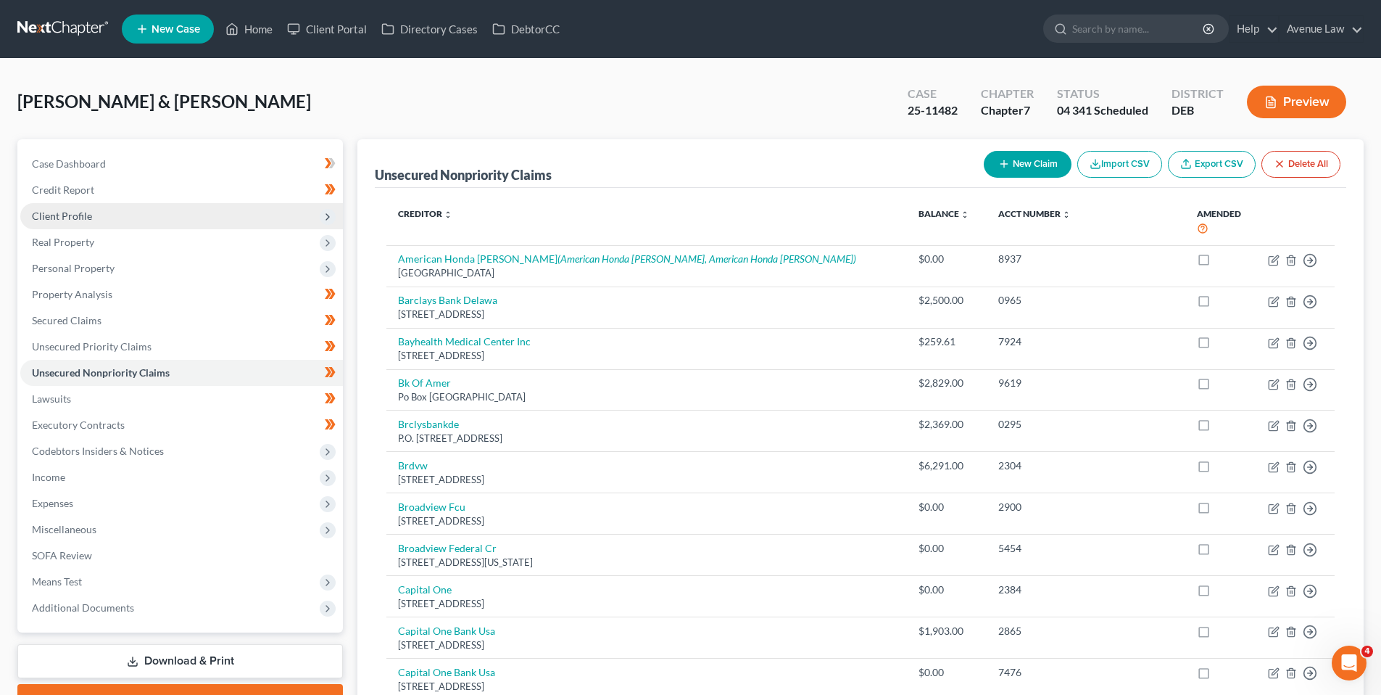
click at [70, 214] on span "Client Profile" at bounding box center [62, 216] width 60 height 12
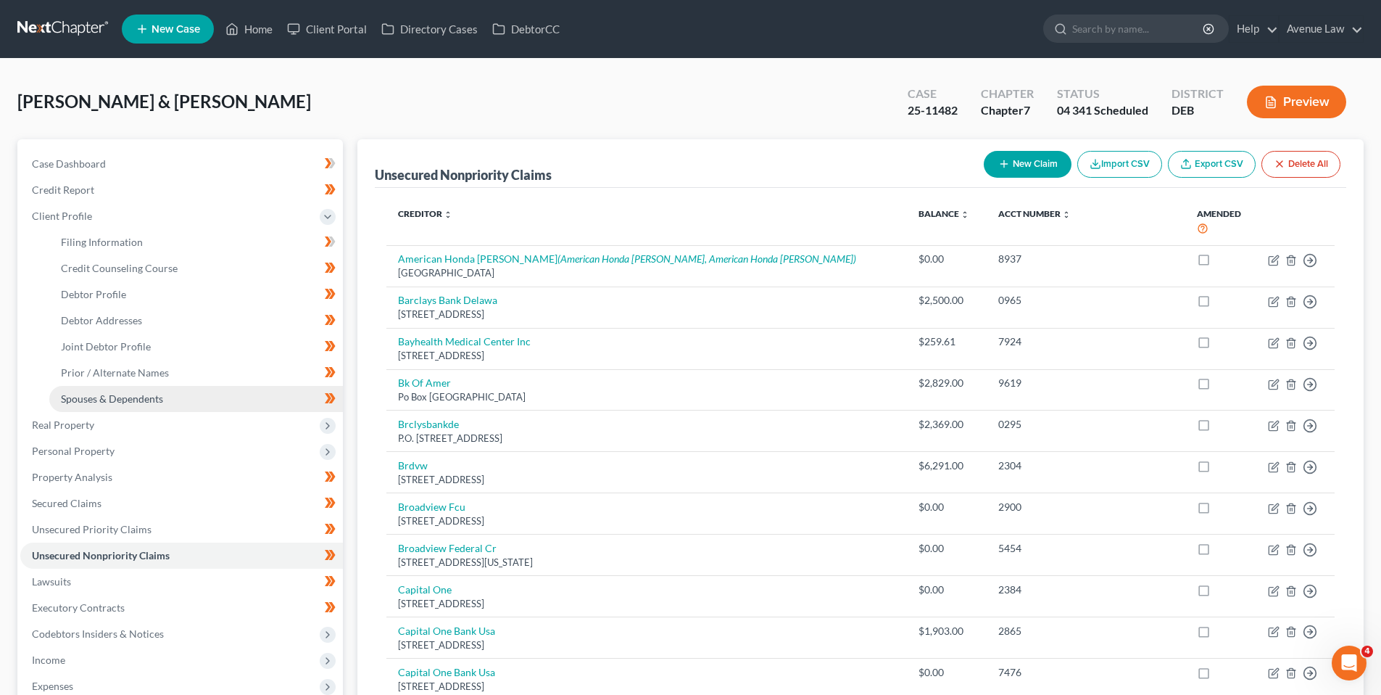
click at [102, 393] on span "Spouses & Dependents" at bounding box center [112, 398] width 102 height 12
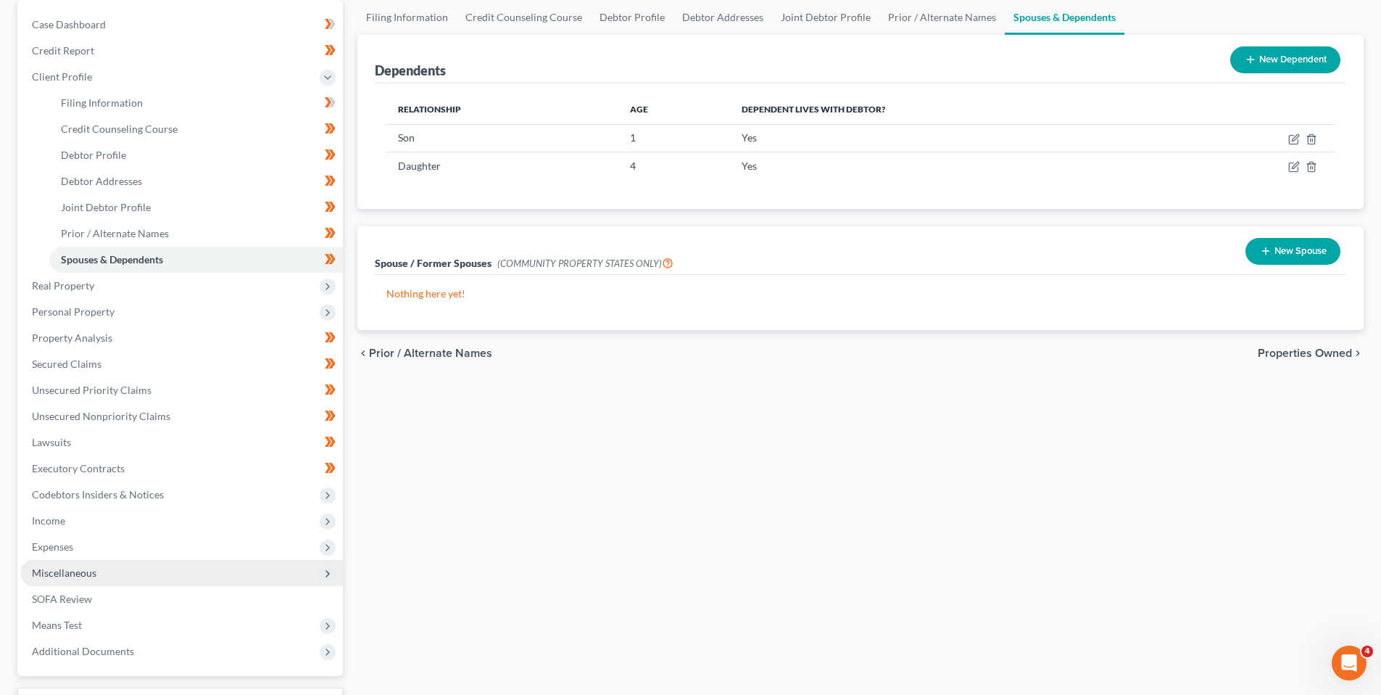
scroll to position [145, 0]
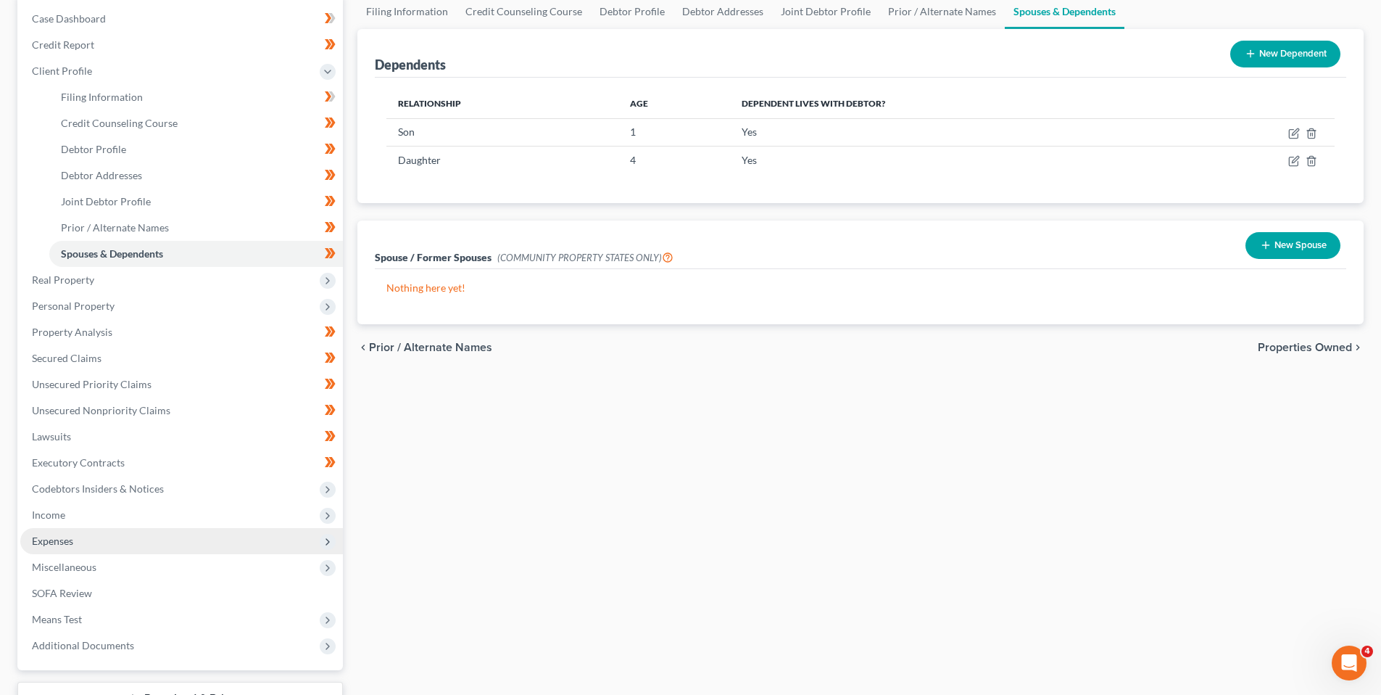
click at [68, 538] on span "Expenses" at bounding box center [52, 540] width 41 height 12
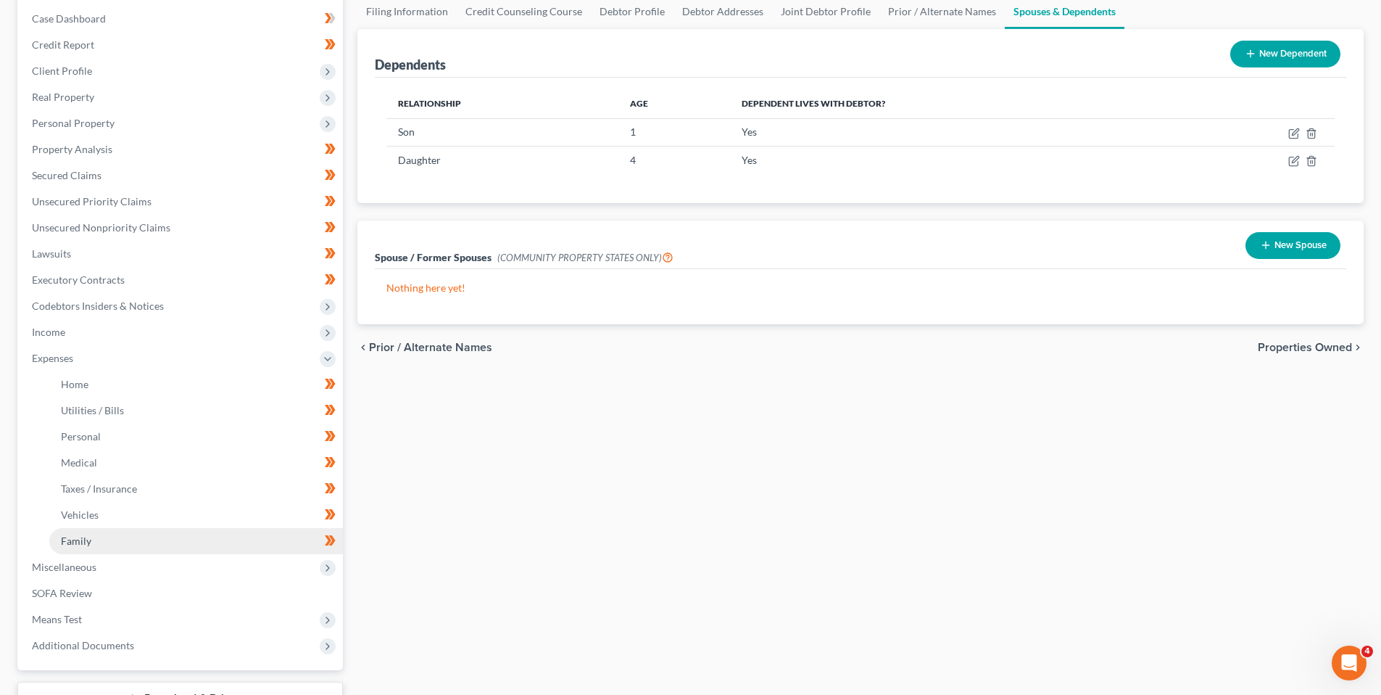
click at [89, 540] on span "Family" at bounding box center [76, 540] width 30 height 12
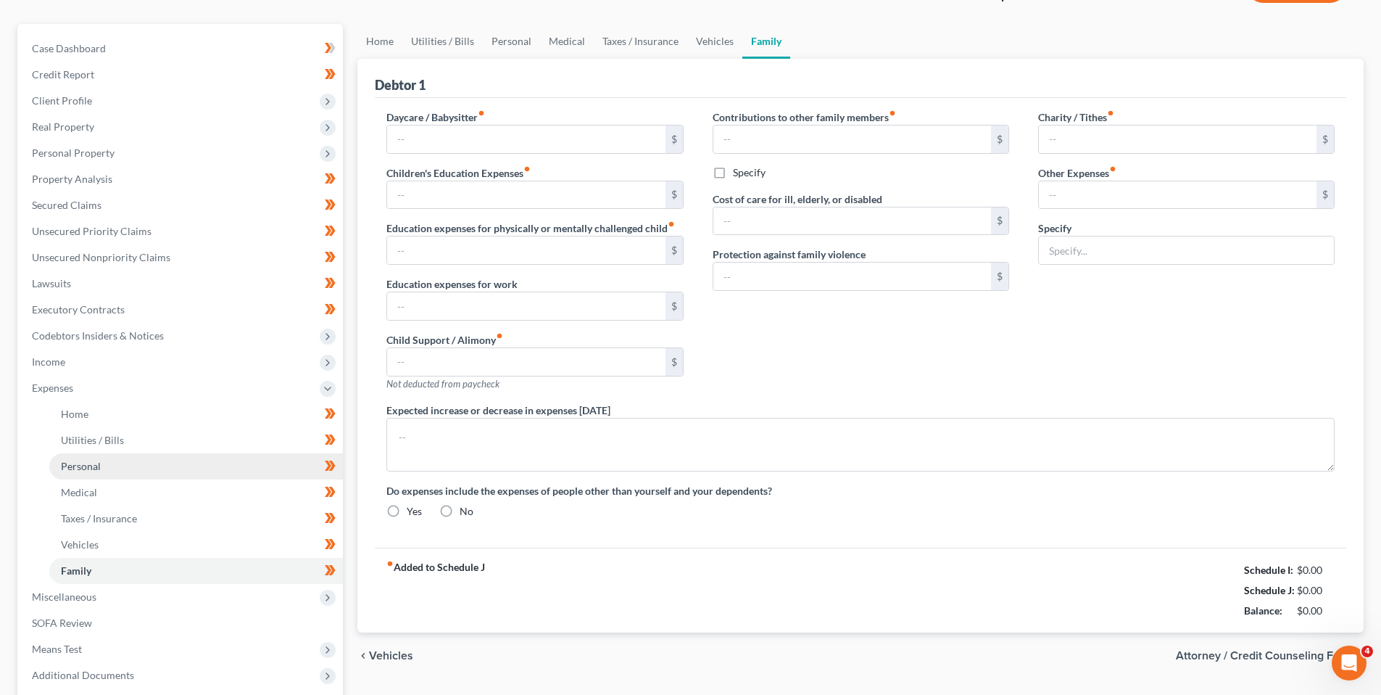
type input "1,200.00"
type input "17.00"
type input "0.00"
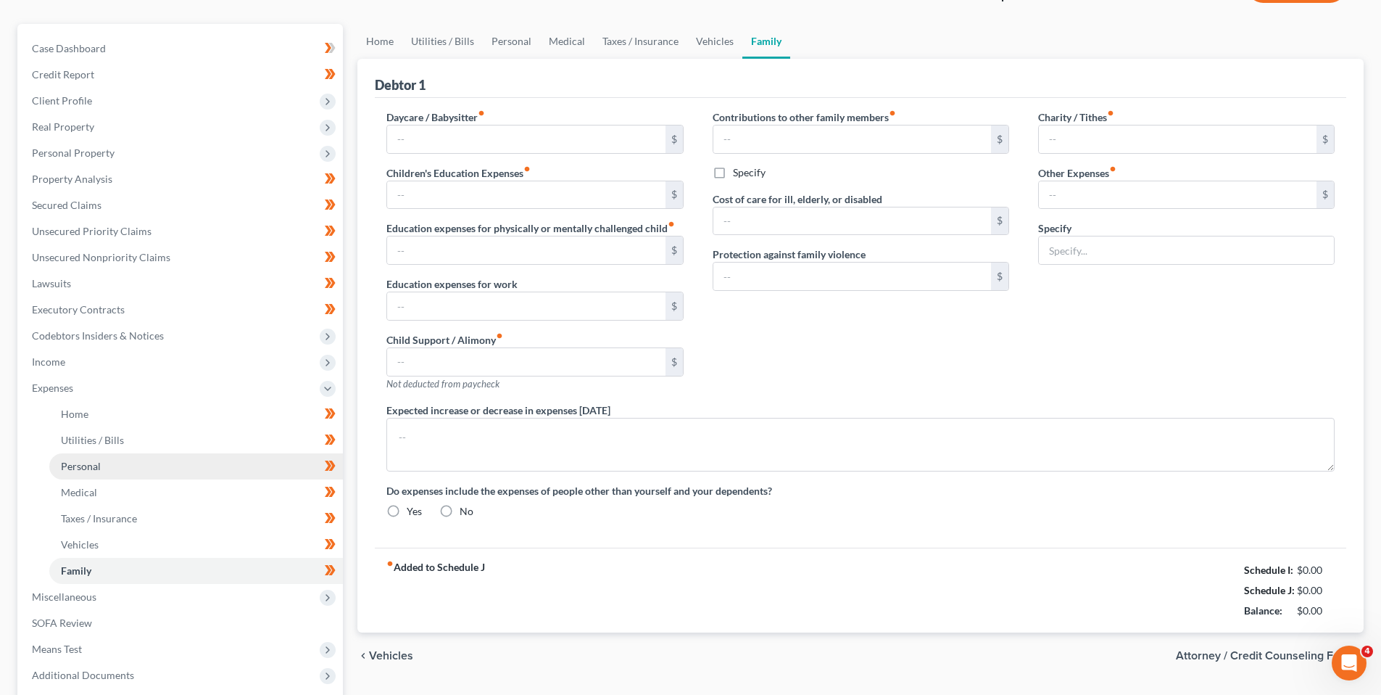
type input "0.00"
type input "210.00"
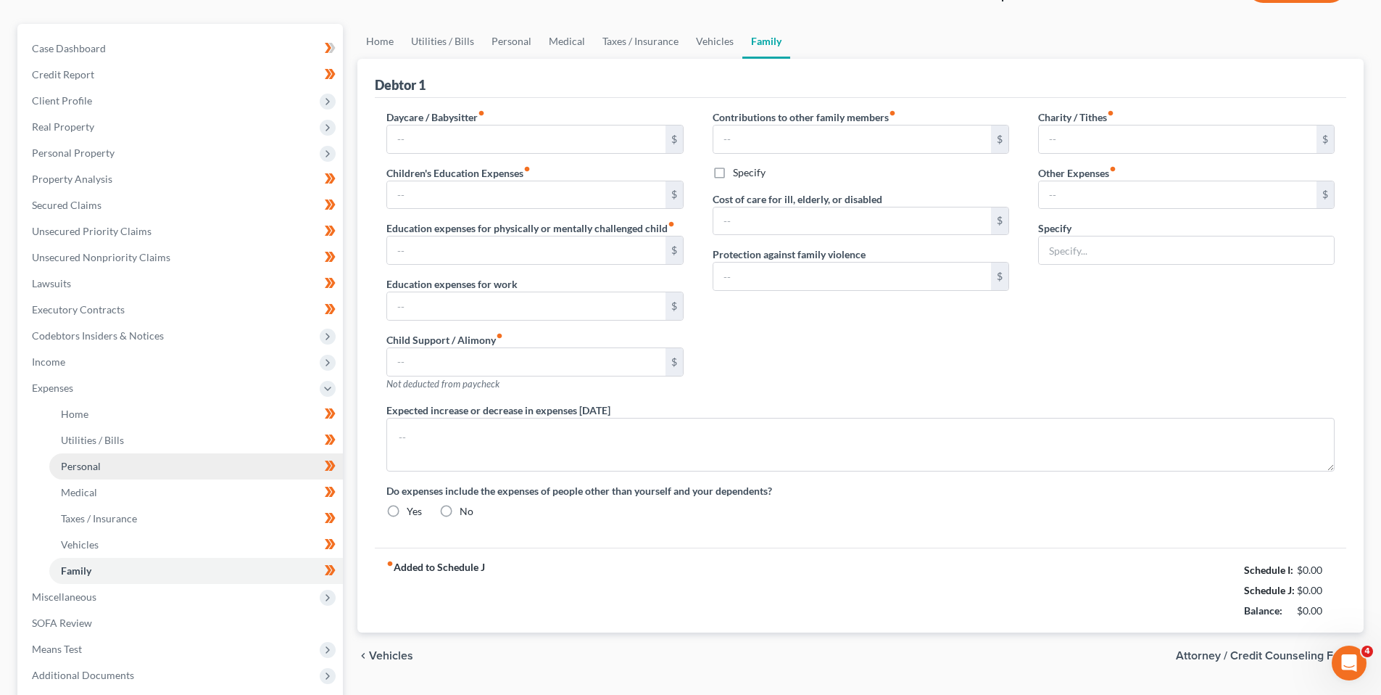
type input "Children's Activities"
radio input "true"
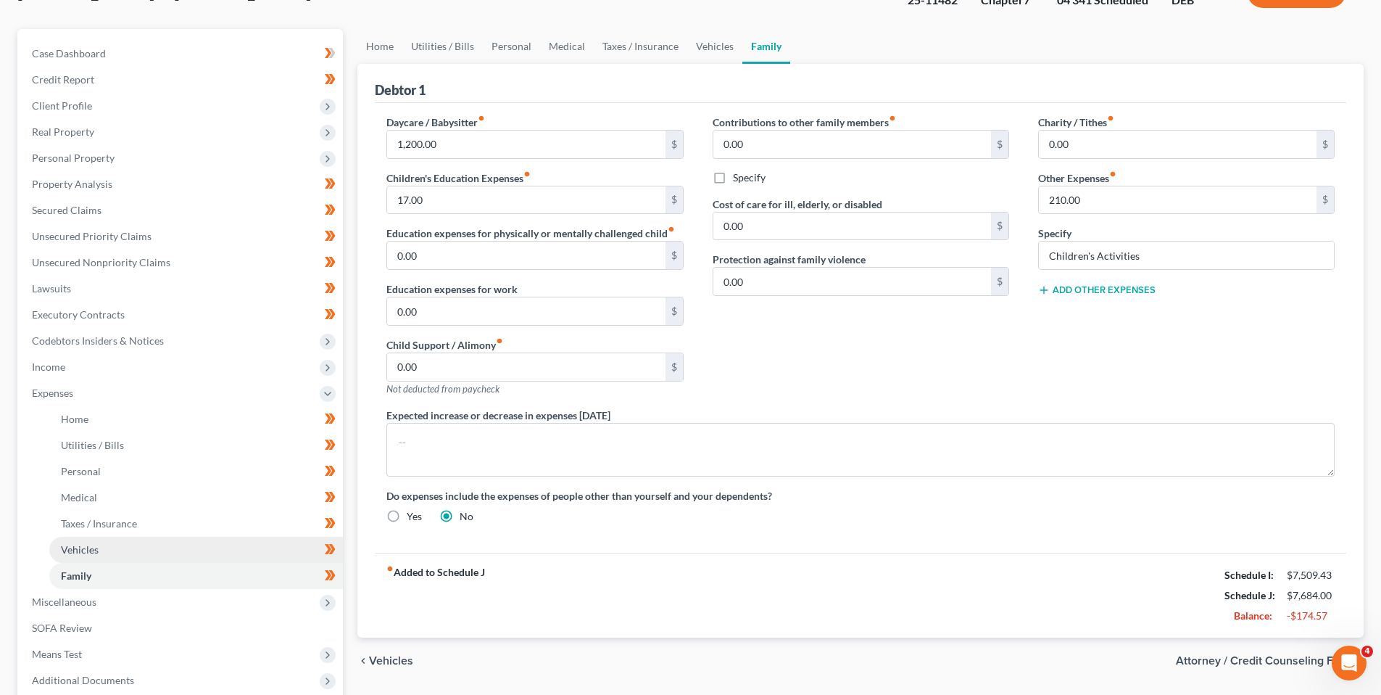
scroll to position [145, 0]
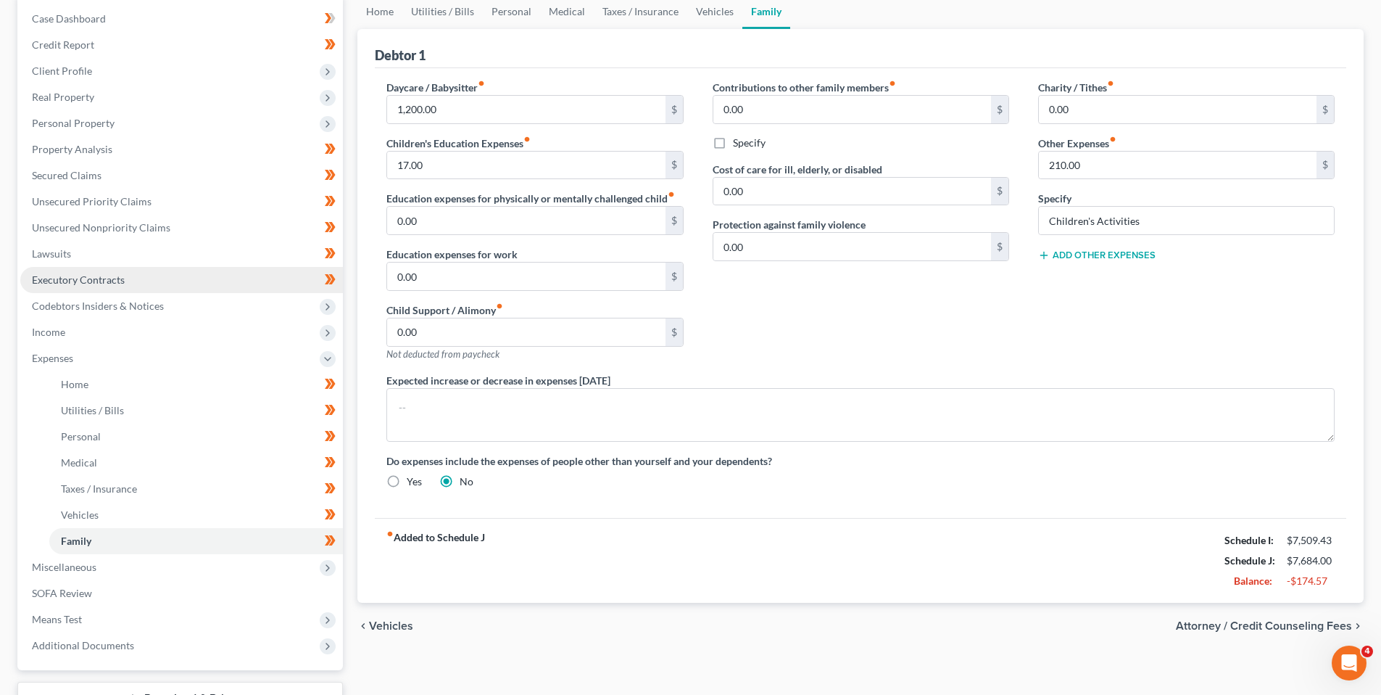
click at [106, 279] on span "Executory Contracts" at bounding box center [78, 279] width 93 height 12
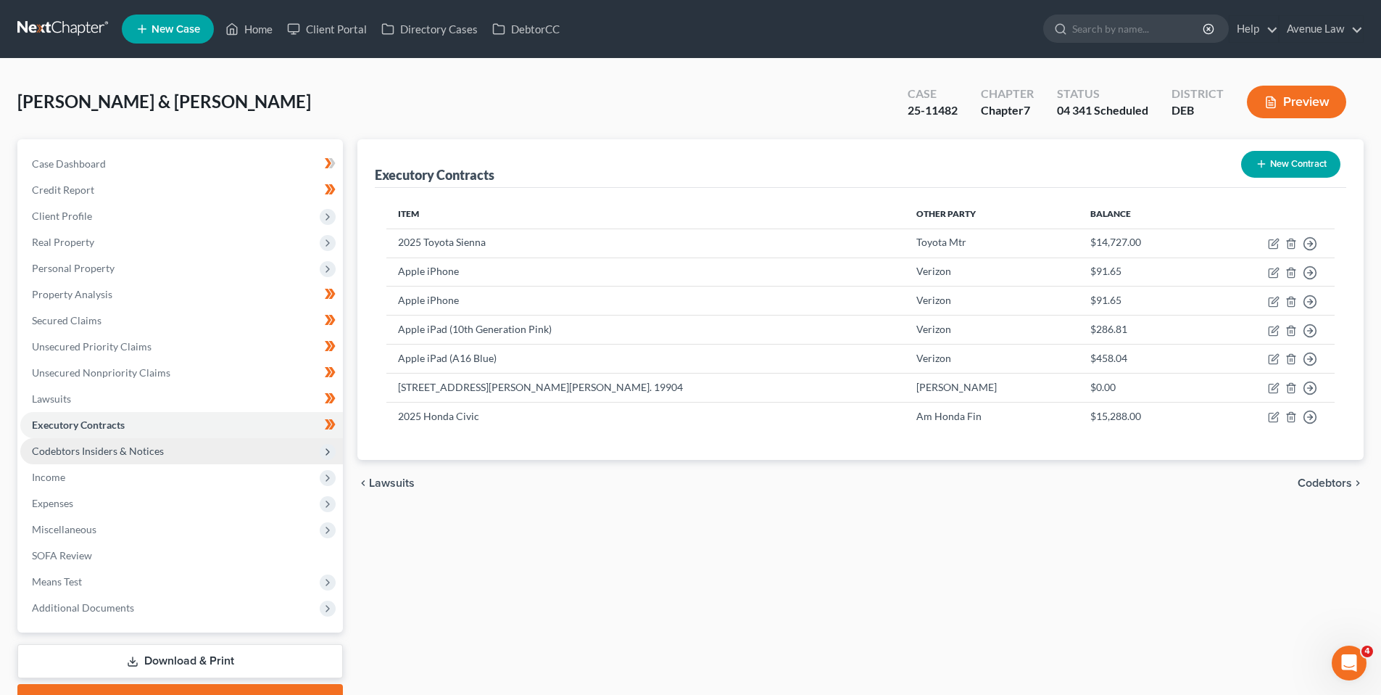
click at [73, 450] on span "Codebtors Insiders & Notices" at bounding box center [98, 451] width 132 height 12
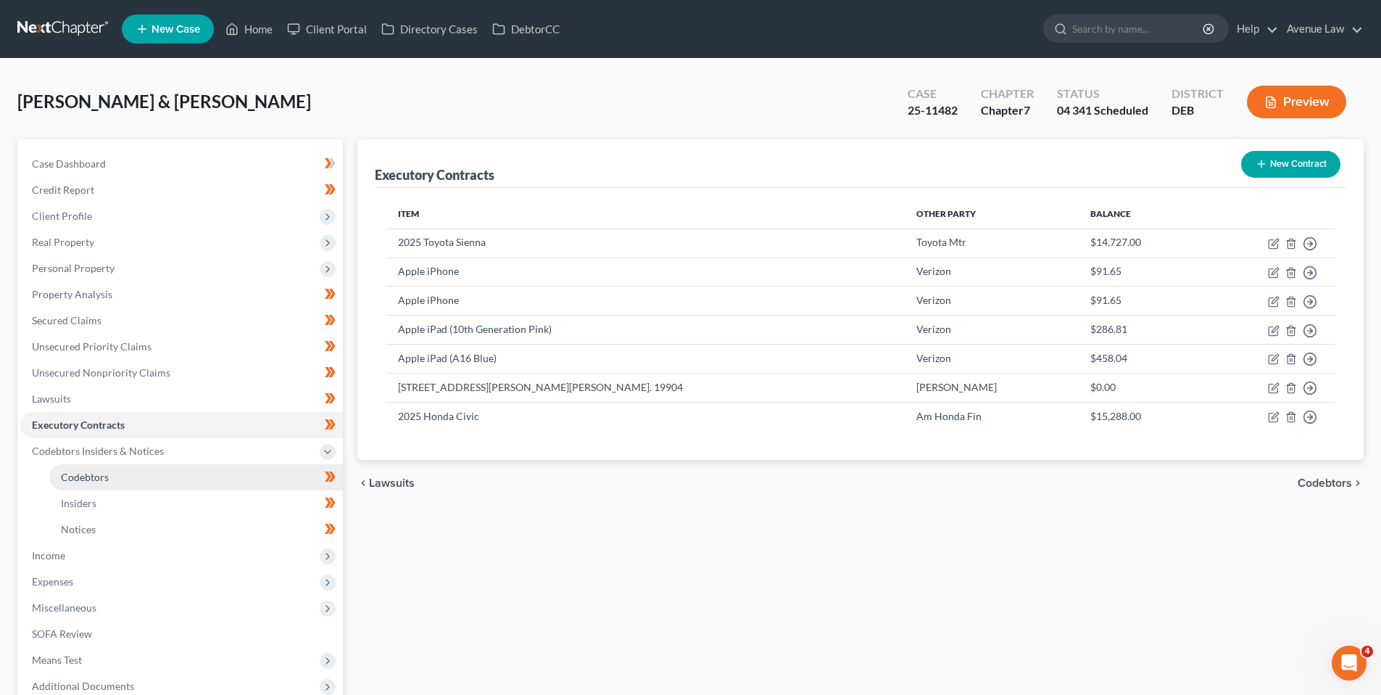
click at [75, 474] on span "Codebtors" at bounding box center [85, 477] width 48 height 12
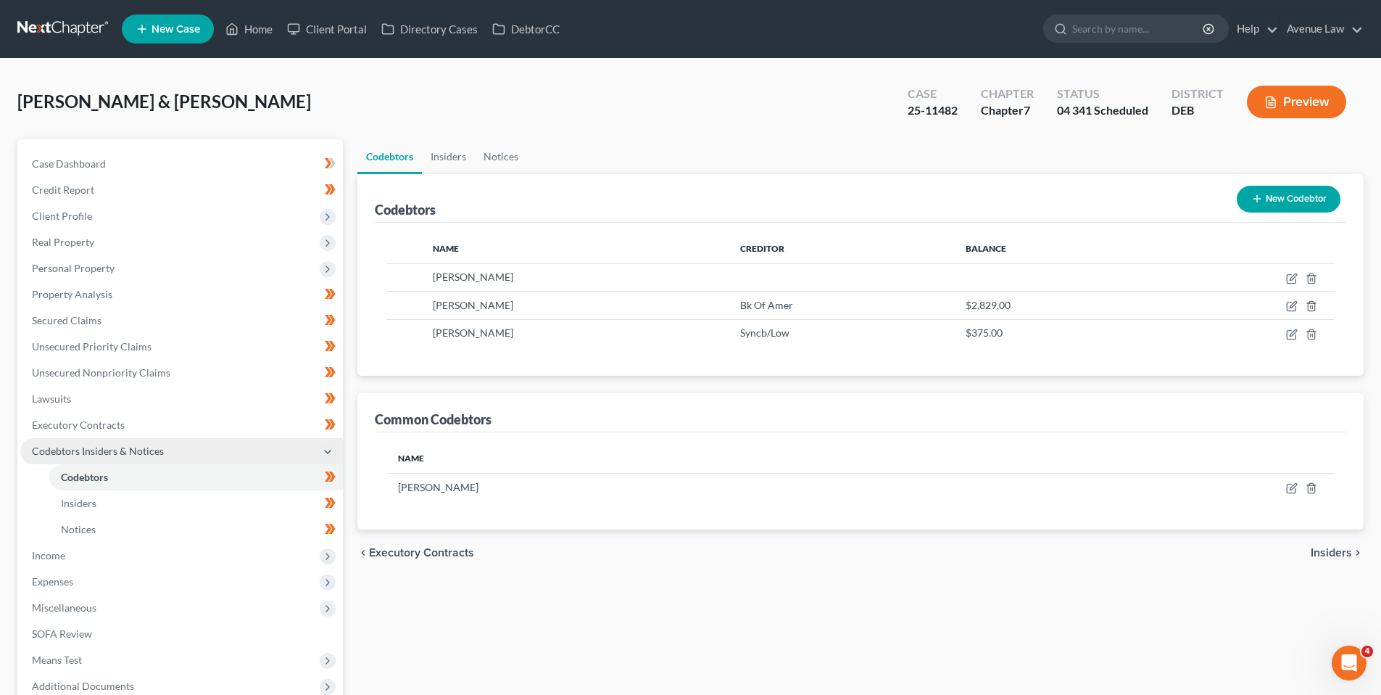
click at [62, 448] on span "Codebtors Insiders & Notices" at bounding box center [98, 451] width 132 height 12
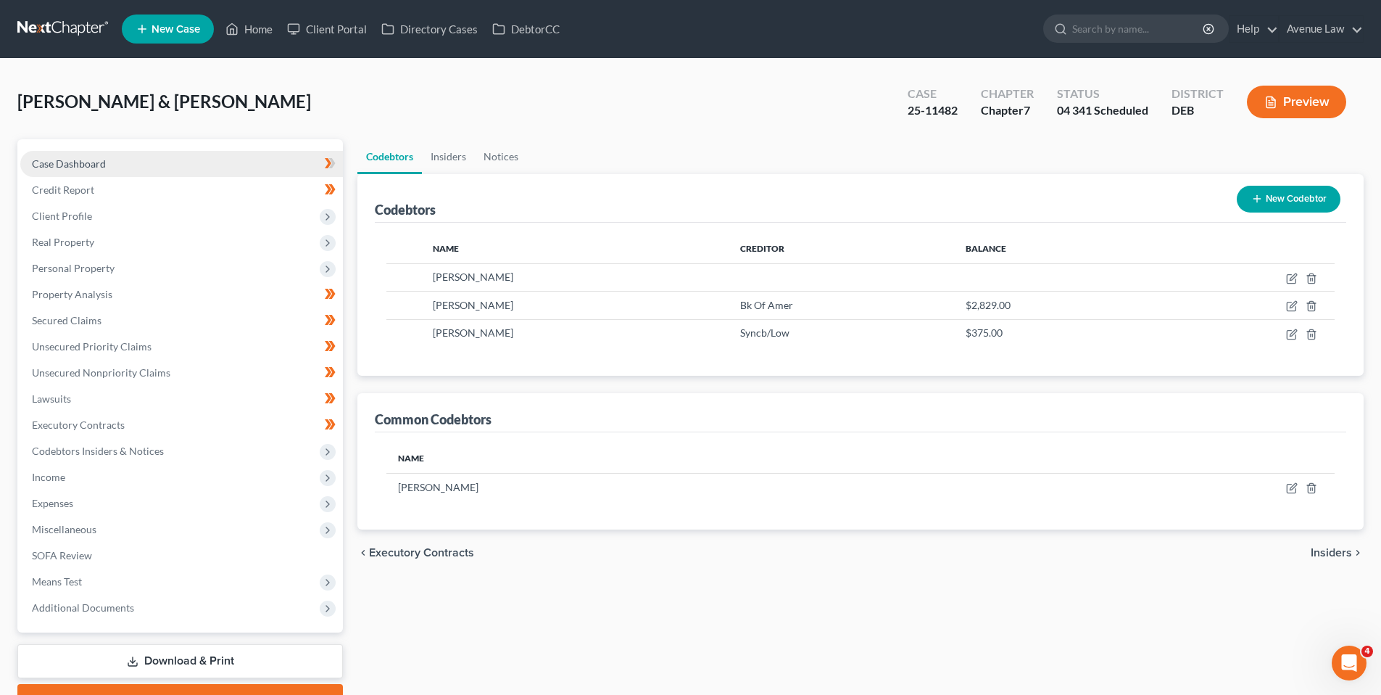
click at [101, 162] on span "Case Dashboard" at bounding box center [69, 163] width 74 height 12
select select "0"
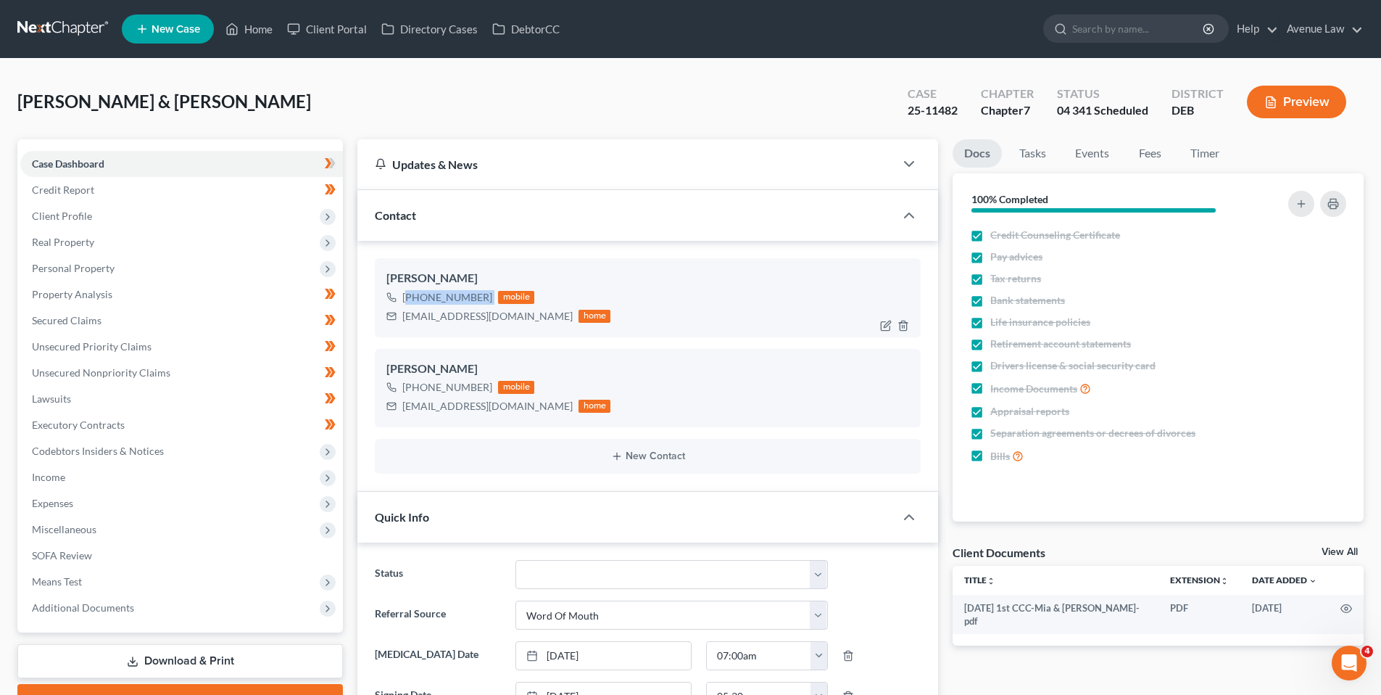
drag, startPoint x: 489, startPoint y: 297, endPoint x: 410, endPoint y: 305, distance: 79.5
click at [410, 305] on div "[PHONE_NUMBER] mobile" at bounding box center [498, 297] width 224 height 19
copy div "[PHONE_NUMBER]"
drag, startPoint x: 822, startPoint y: 582, endPoint x: 803, endPoint y: 590, distance: 20.2
click at [822, 582] on select "01 Data Entry 02 Ready for Review and File 03 Filed 04 341 Scheduled 05 341 Con…" at bounding box center [672, 574] width 313 height 29
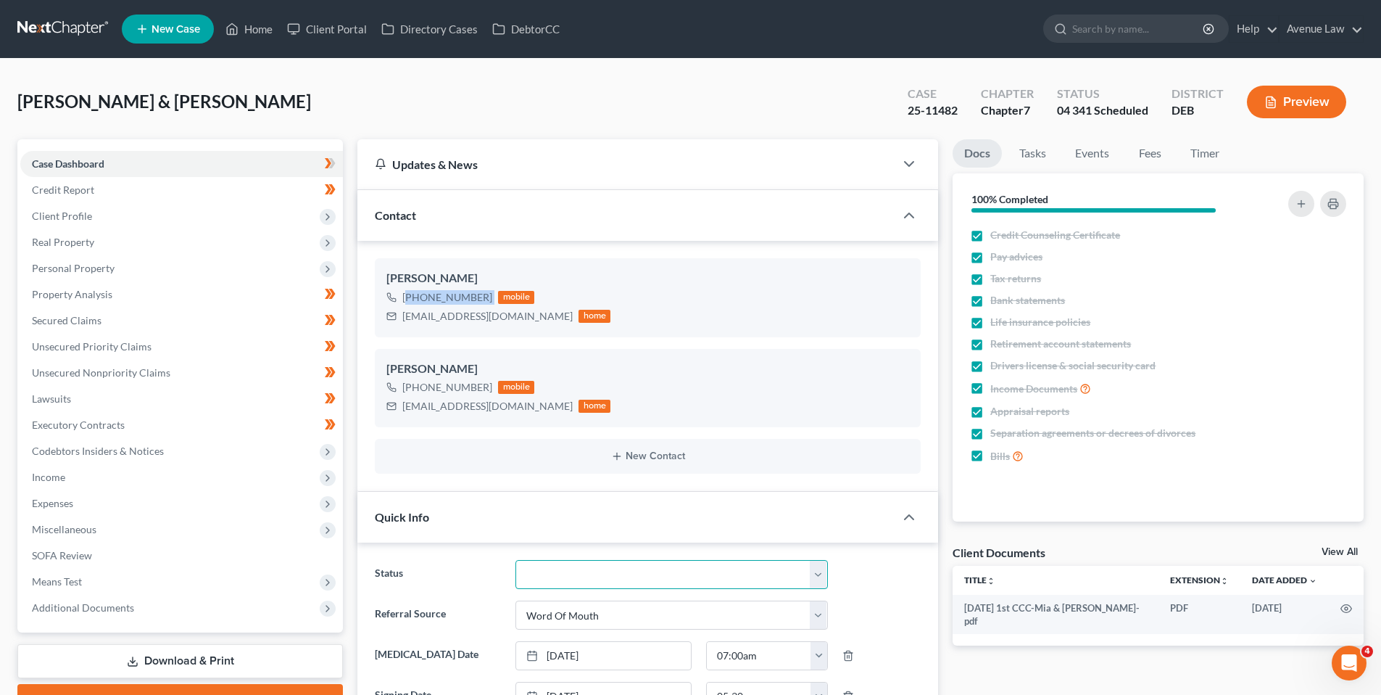
select select "4"
click at [516, 560] on select "01 Data Entry 02 Ready for Review and File 03 Filed 04 341 Scheduled 05 341 Con…" at bounding box center [672, 574] width 313 height 29
drag, startPoint x: 257, startPoint y: 28, endPoint x: 23, endPoint y: 94, distance: 243.3
click at [258, 28] on link "Home" at bounding box center [249, 29] width 62 height 26
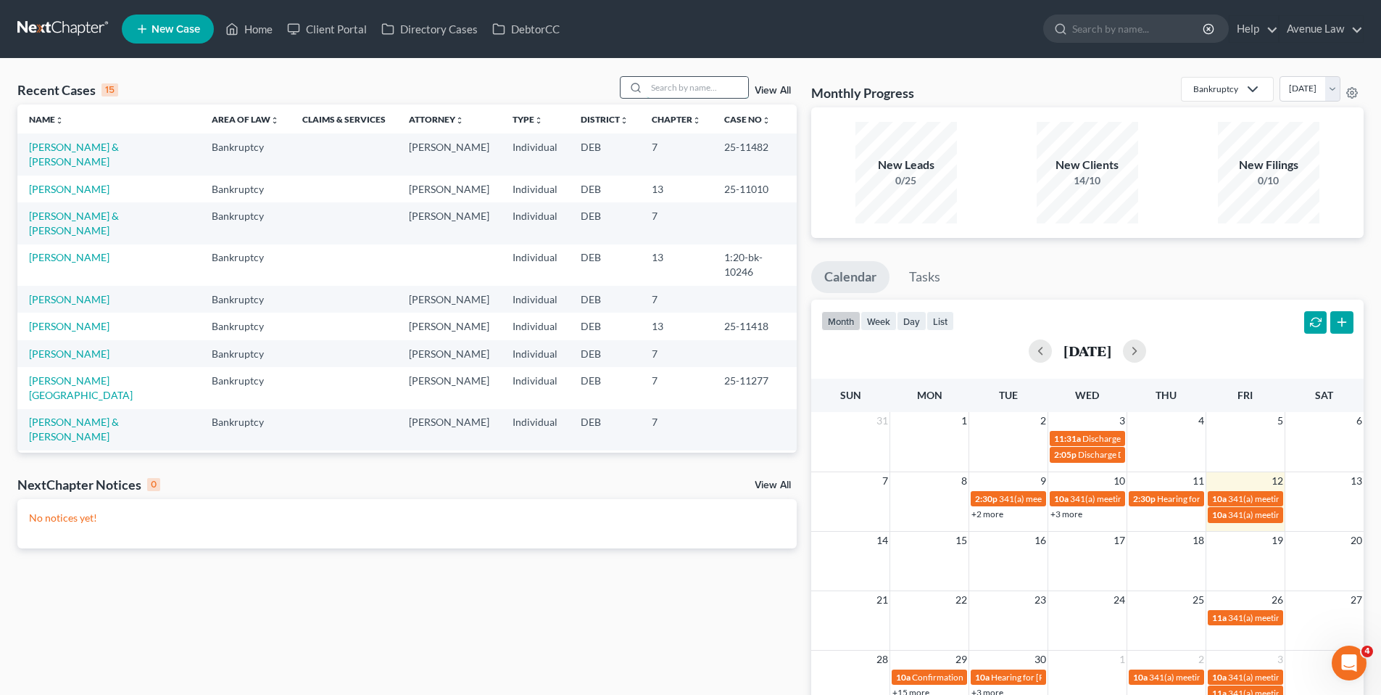
click at [679, 88] on input "search" at bounding box center [698, 87] width 102 height 21
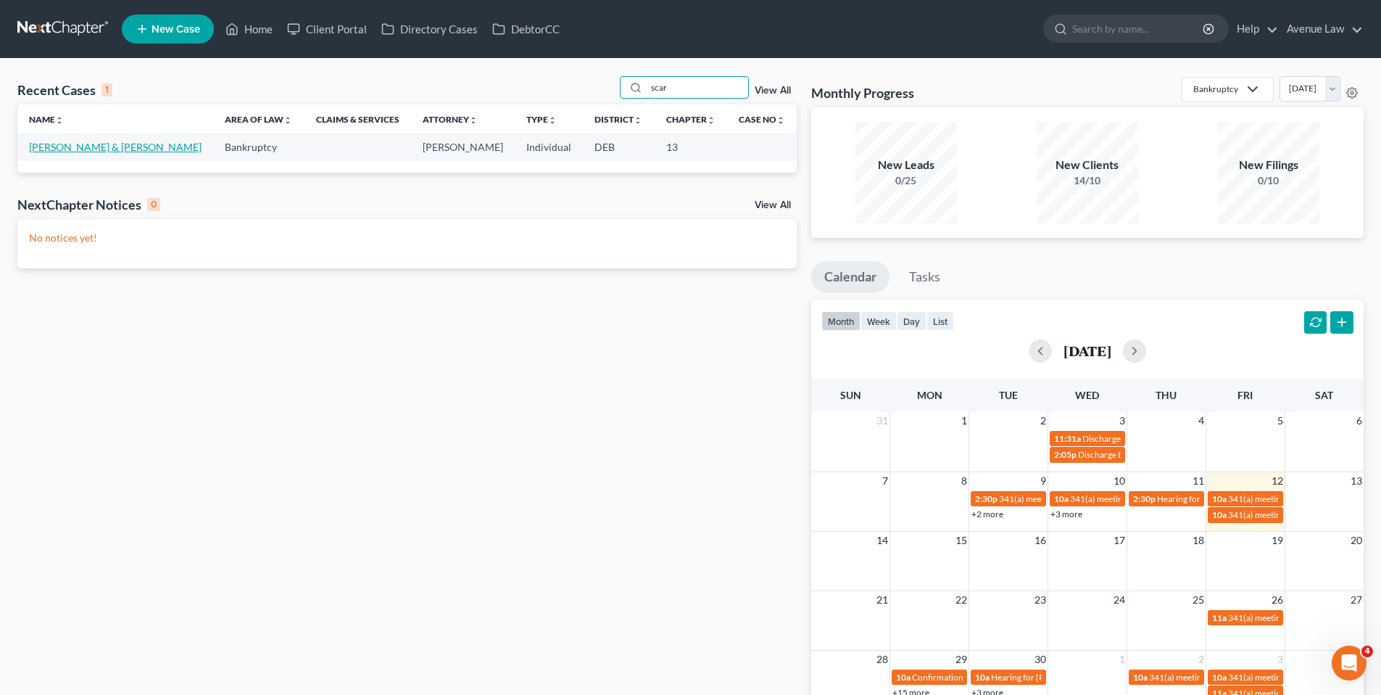
type input "scar"
click at [67, 148] on link "[PERSON_NAME] & [PERSON_NAME]" at bounding box center [115, 147] width 173 height 12
